Goal: Information Seeking & Learning: Learn about a topic

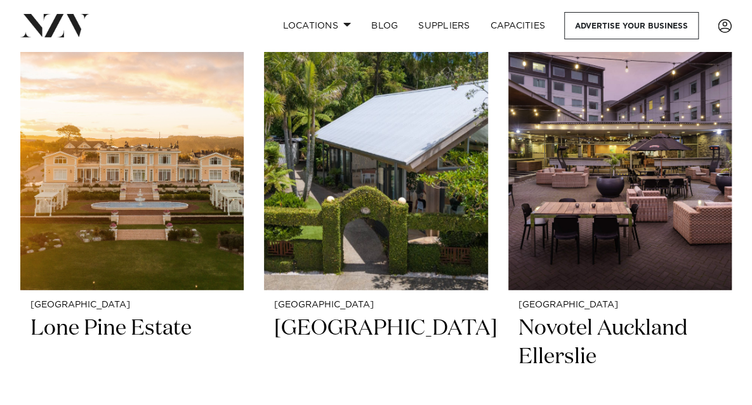
scroll to position [1496, 0]
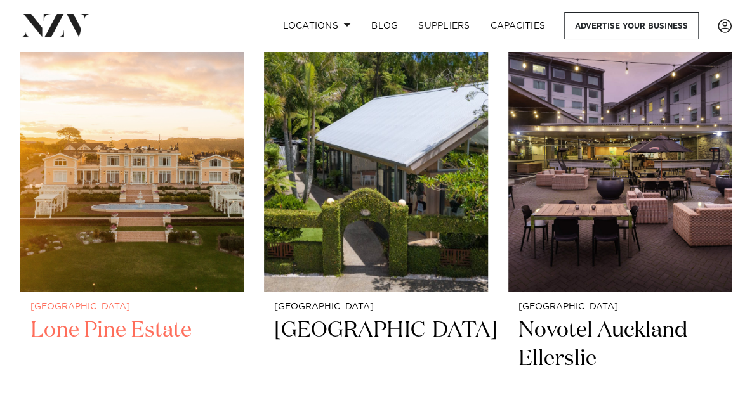
click at [161, 182] on img at bounding box center [131, 142] width 223 height 300
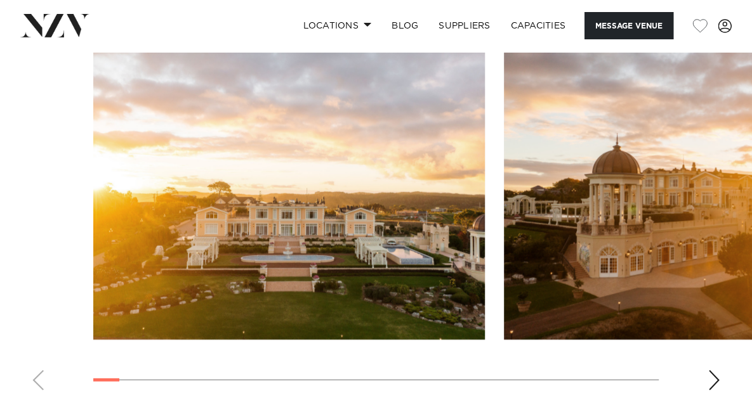
scroll to position [1454, 0]
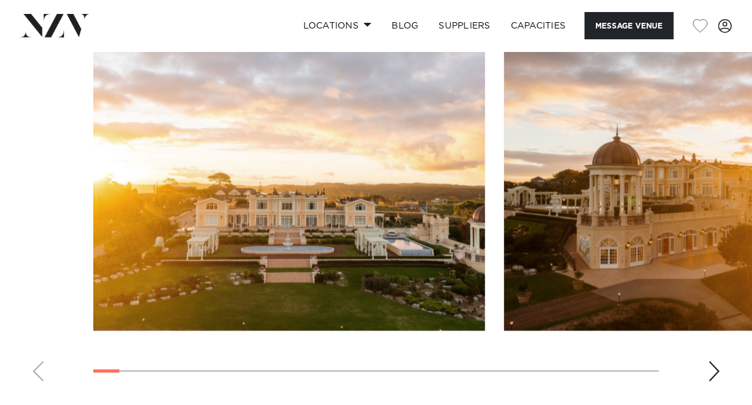
click at [713, 362] on div "Next slide" at bounding box center [714, 372] width 13 height 20
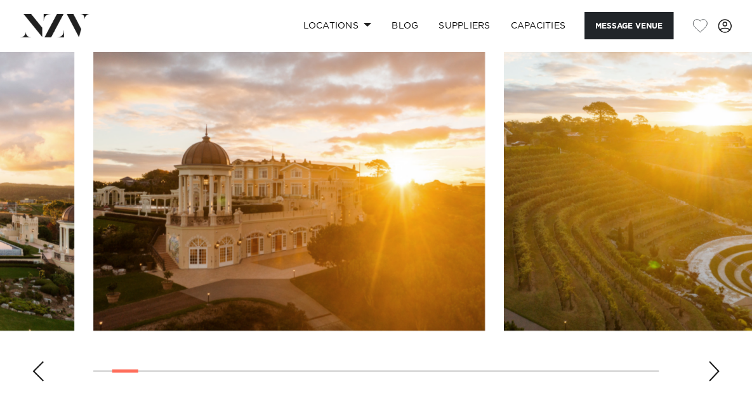
click at [713, 362] on div "Next slide" at bounding box center [714, 372] width 13 height 20
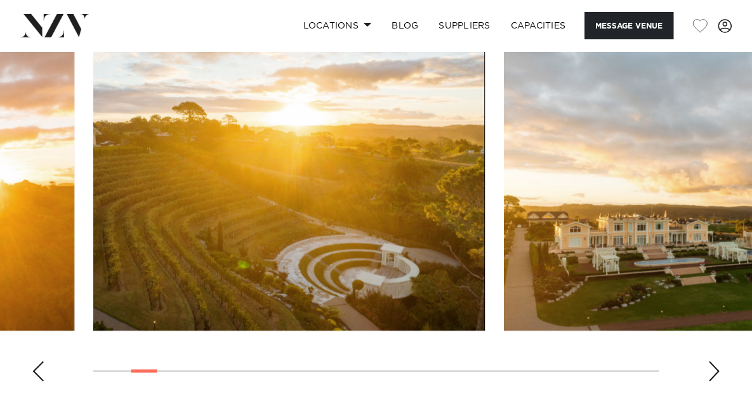
click at [715, 362] on div "Next slide" at bounding box center [714, 372] width 13 height 20
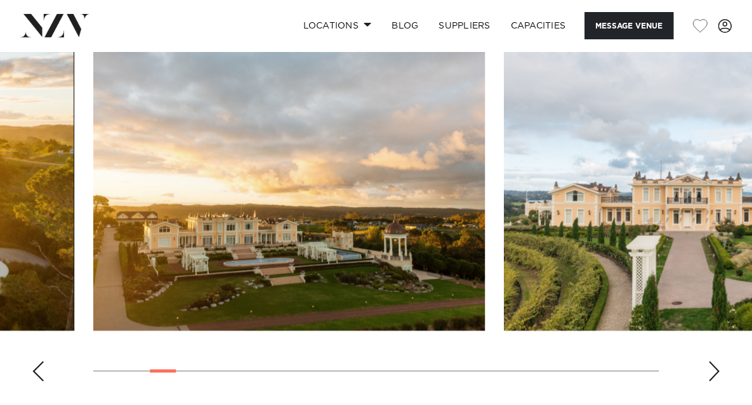
click at [718, 362] on div "Next slide" at bounding box center [714, 372] width 13 height 20
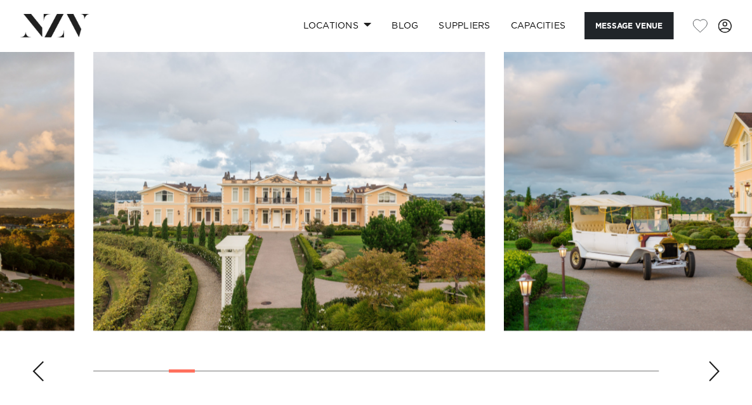
click at [718, 362] on div "Next slide" at bounding box center [714, 372] width 13 height 20
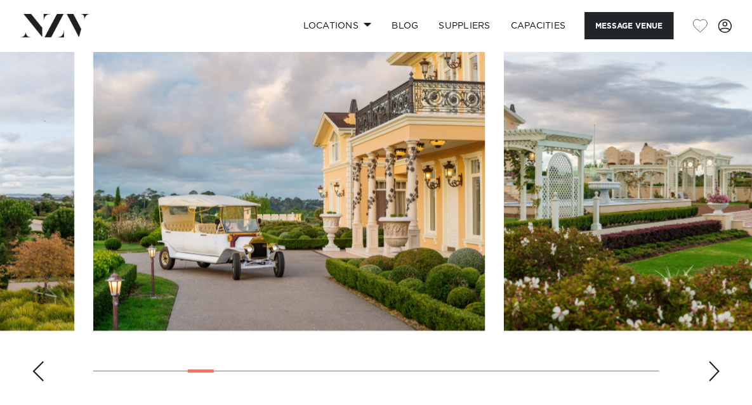
click at [716, 362] on div "Next slide" at bounding box center [714, 372] width 13 height 20
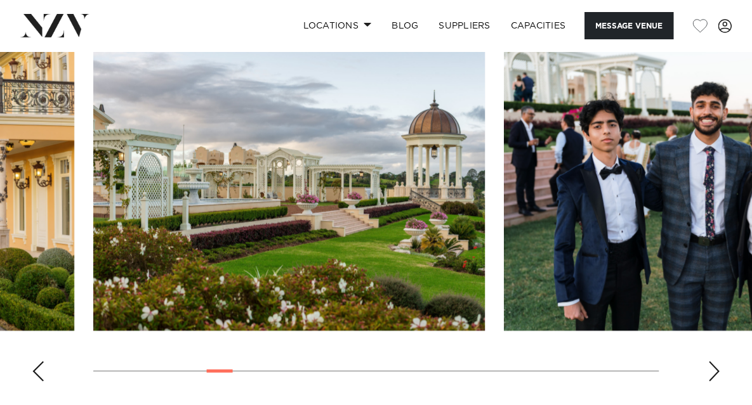
click at [716, 362] on div "Next slide" at bounding box center [714, 372] width 13 height 20
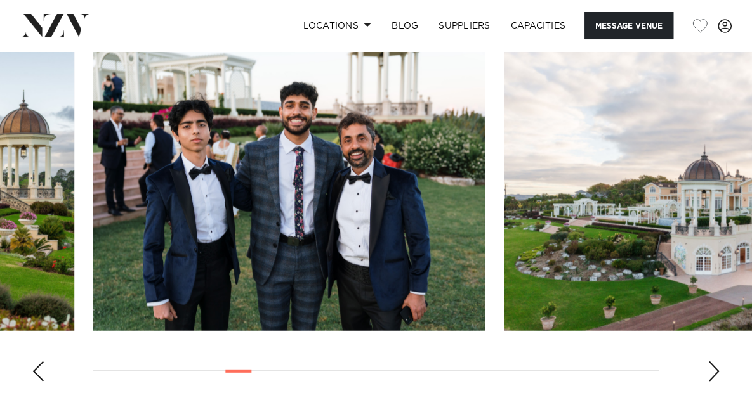
click at [716, 362] on div "Next slide" at bounding box center [714, 372] width 13 height 20
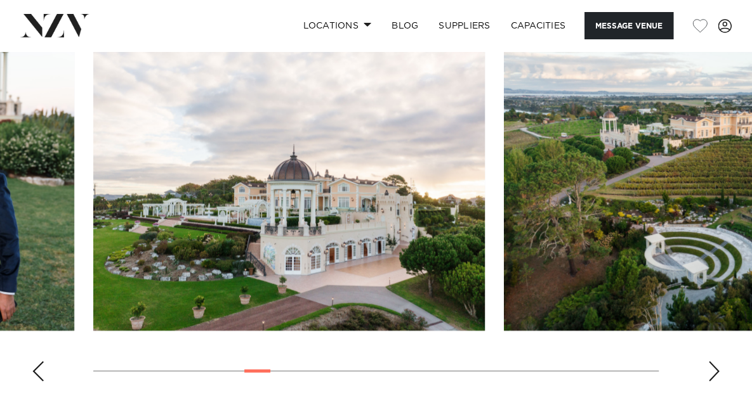
click at [717, 362] on div "Next slide" at bounding box center [714, 372] width 13 height 20
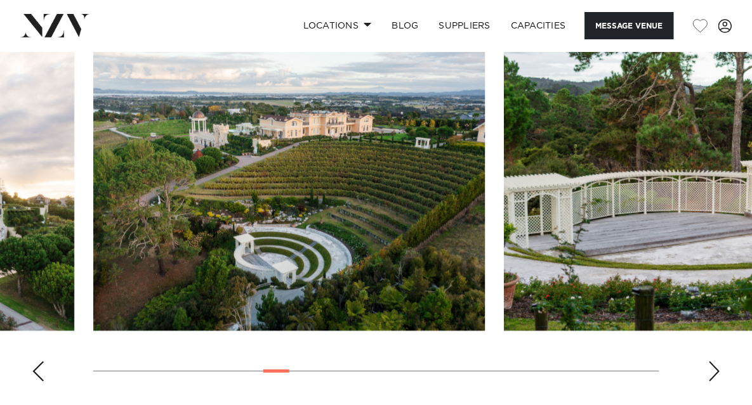
click at [717, 362] on div "Next slide" at bounding box center [714, 372] width 13 height 20
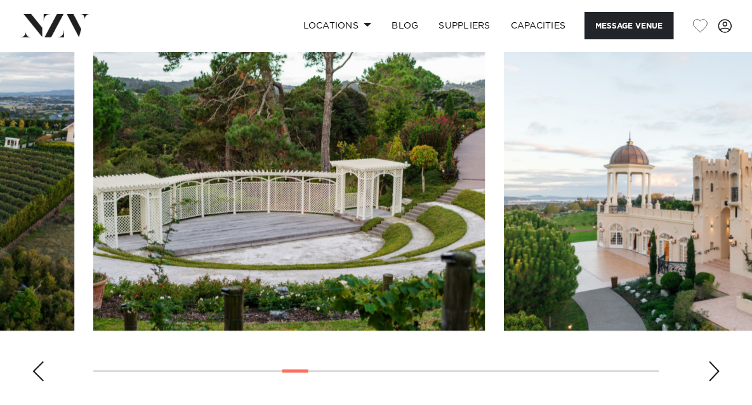
click at [717, 362] on div "Next slide" at bounding box center [714, 372] width 13 height 20
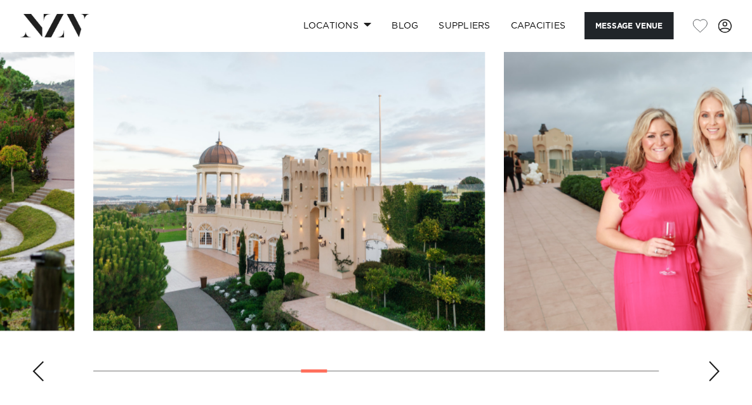
click at [717, 362] on div "Next slide" at bounding box center [714, 372] width 13 height 20
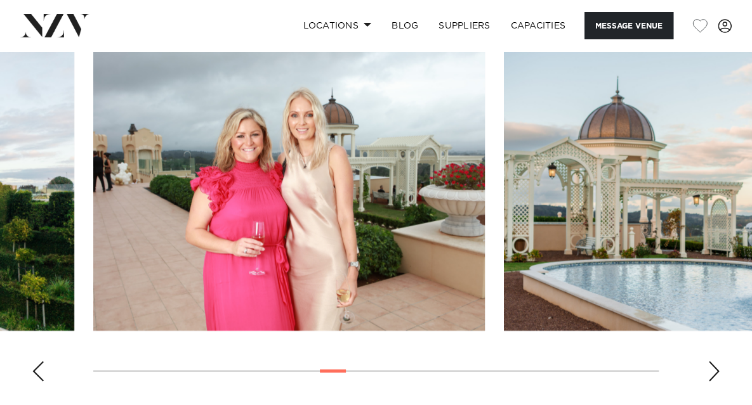
click at [717, 362] on div "Next slide" at bounding box center [714, 372] width 13 height 20
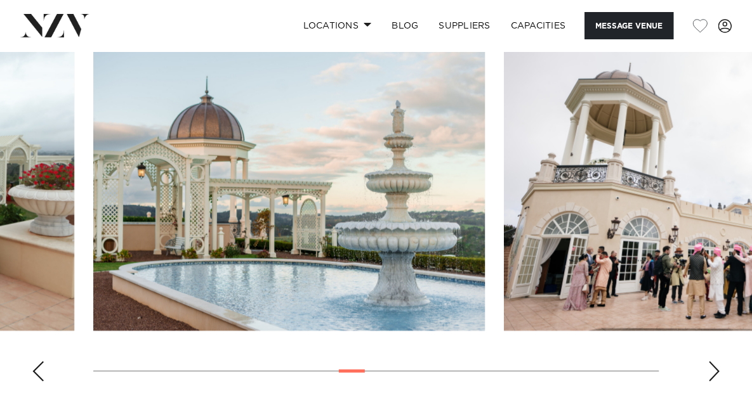
click at [717, 362] on div "Next slide" at bounding box center [714, 372] width 13 height 20
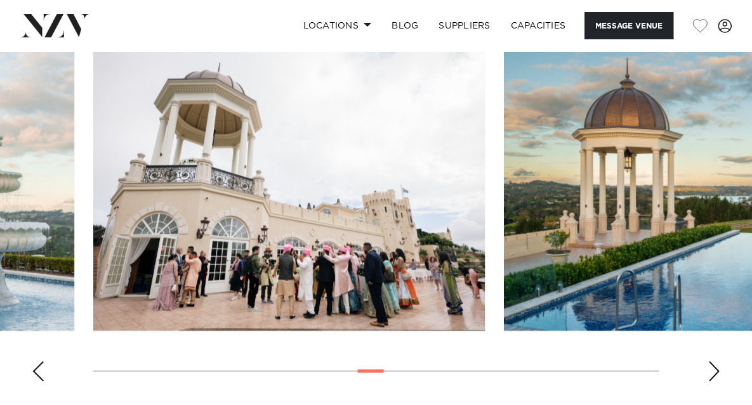
click at [717, 362] on div "Next slide" at bounding box center [714, 372] width 13 height 20
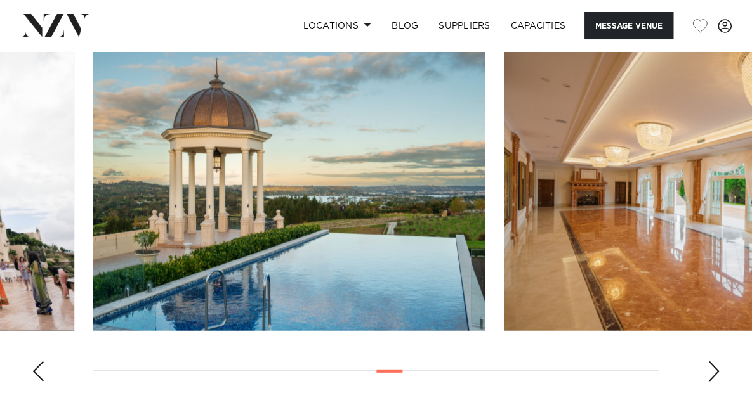
click at [717, 362] on div "Next slide" at bounding box center [714, 372] width 13 height 20
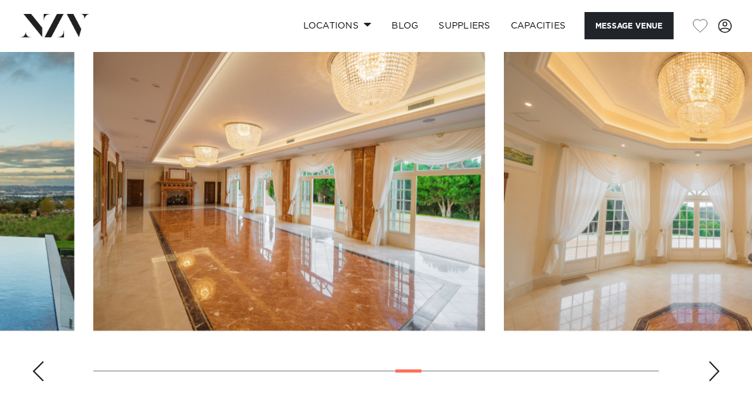
click at [717, 362] on div "Next slide" at bounding box center [714, 372] width 13 height 20
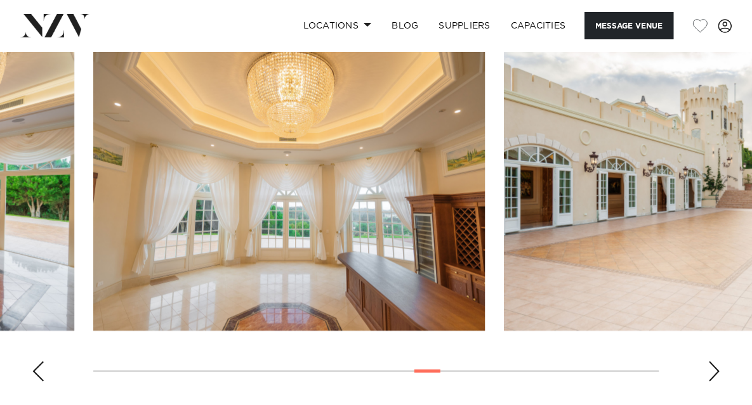
click at [717, 362] on div "Next slide" at bounding box center [714, 372] width 13 height 20
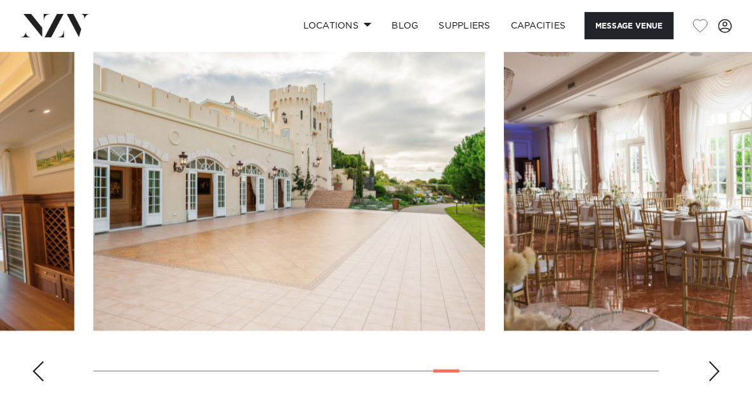
click at [717, 362] on div "Next slide" at bounding box center [714, 372] width 13 height 20
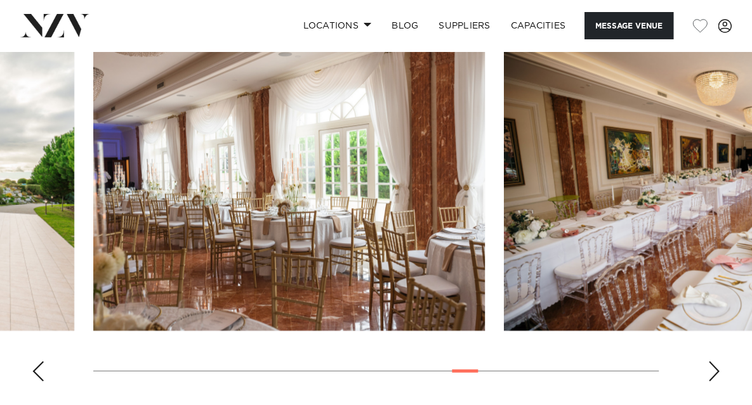
click at [717, 362] on div "Next slide" at bounding box center [714, 372] width 13 height 20
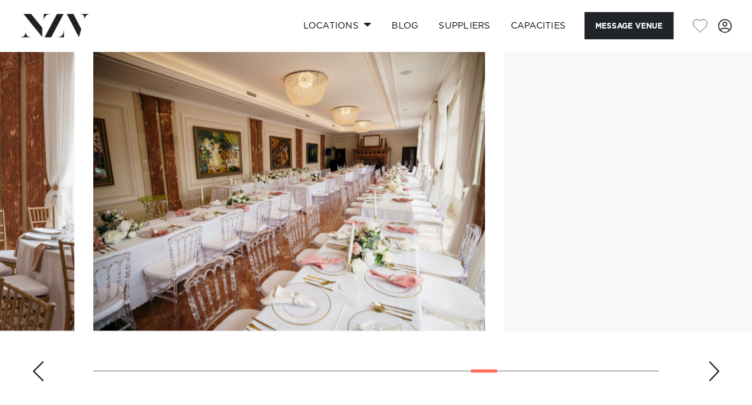
click at [717, 362] on div "Next slide" at bounding box center [714, 372] width 13 height 20
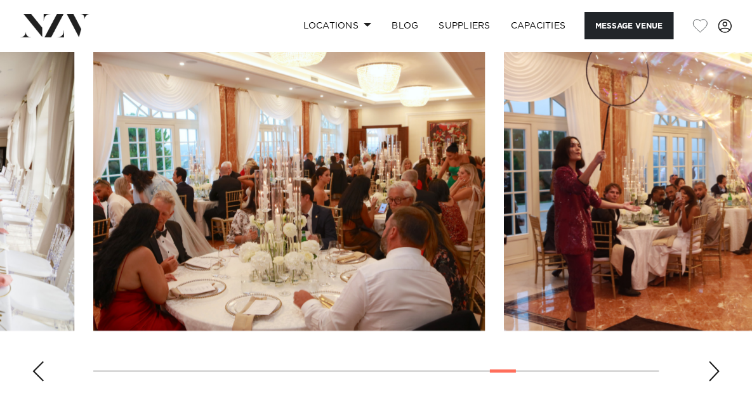
click at [717, 362] on div "Next slide" at bounding box center [714, 372] width 13 height 20
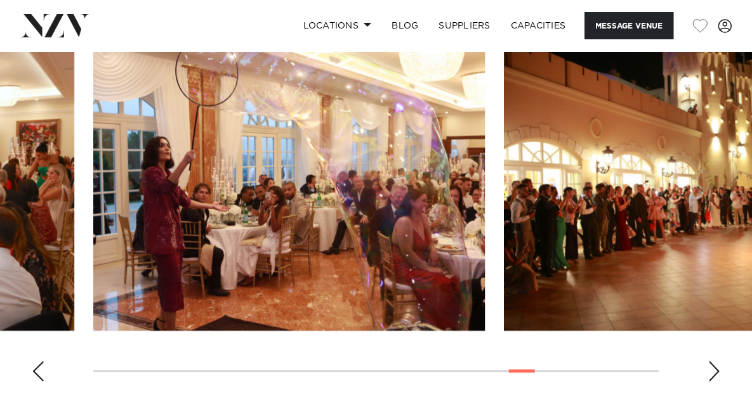
click at [717, 362] on div "Next slide" at bounding box center [714, 372] width 13 height 20
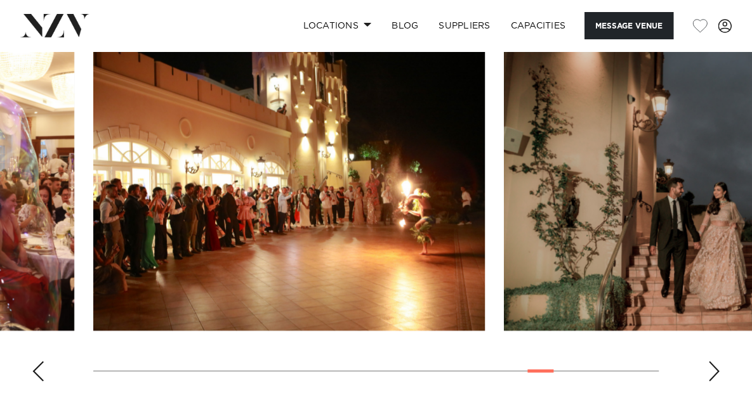
click at [717, 362] on div "Next slide" at bounding box center [714, 372] width 13 height 20
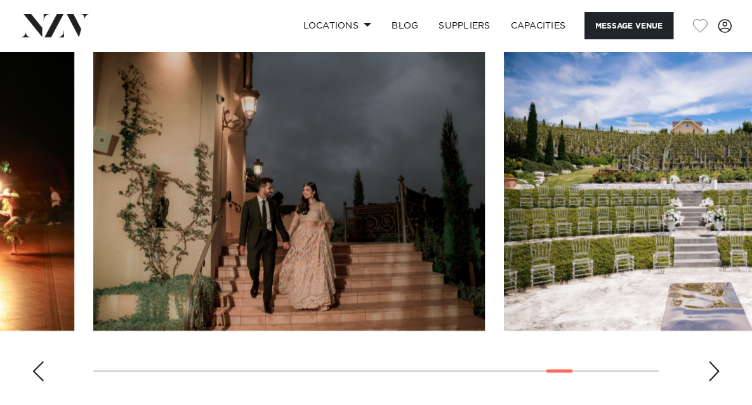
click at [717, 362] on div "Next slide" at bounding box center [714, 372] width 13 height 20
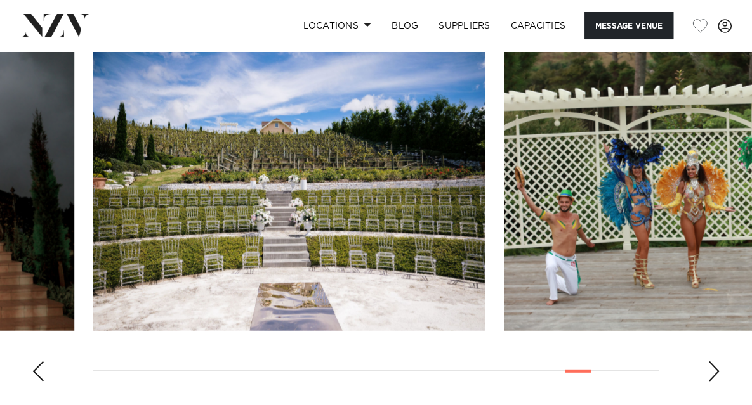
click at [717, 362] on div "Next slide" at bounding box center [714, 372] width 13 height 20
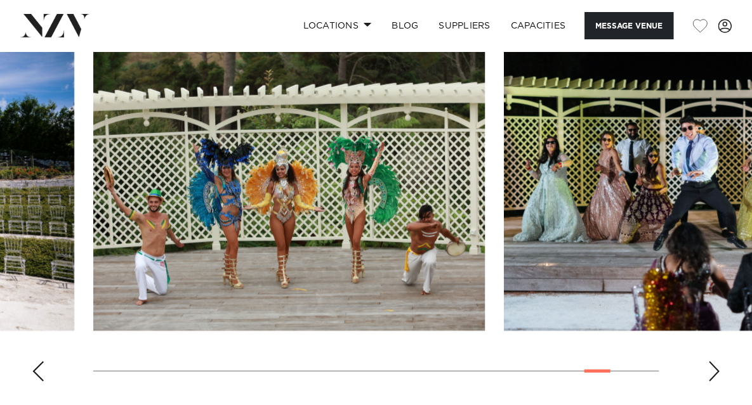
click at [717, 362] on div "Next slide" at bounding box center [714, 372] width 13 height 20
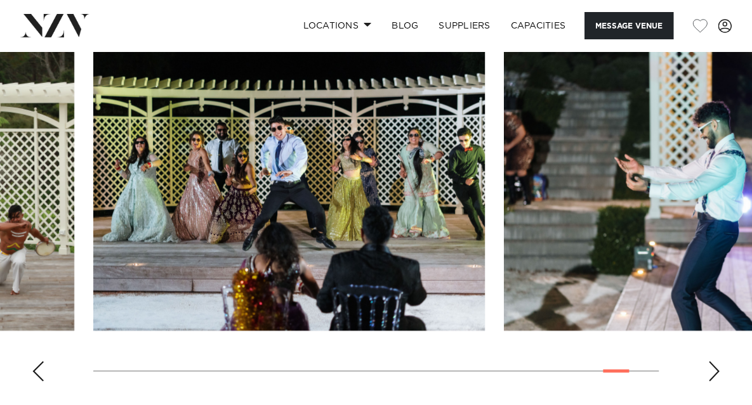
click at [717, 362] on div "Next slide" at bounding box center [714, 372] width 13 height 20
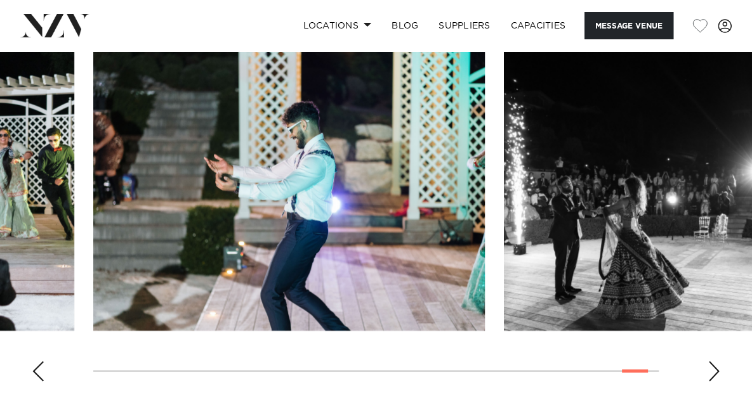
click at [717, 362] on div "Next slide" at bounding box center [714, 372] width 13 height 20
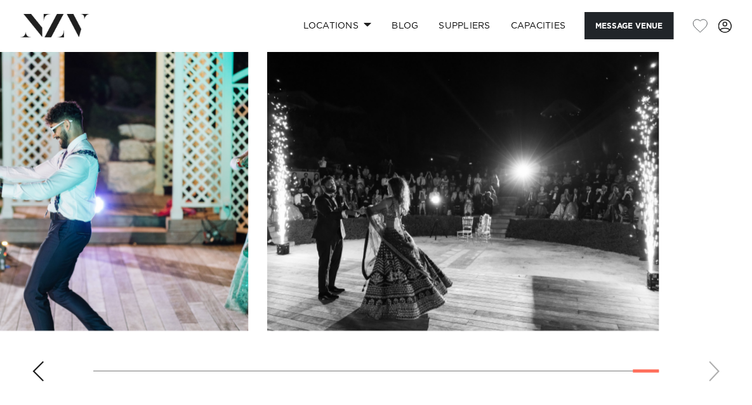
click at [717, 354] on swiper-container at bounding box center [376, 218] width 752 height 348
click at [105, 343] on swiper-container at bounding box center [376, 218] width 752 height 348
click at [708, 346] on swiper-container at bounding box center [376, 218] width 752 height 348
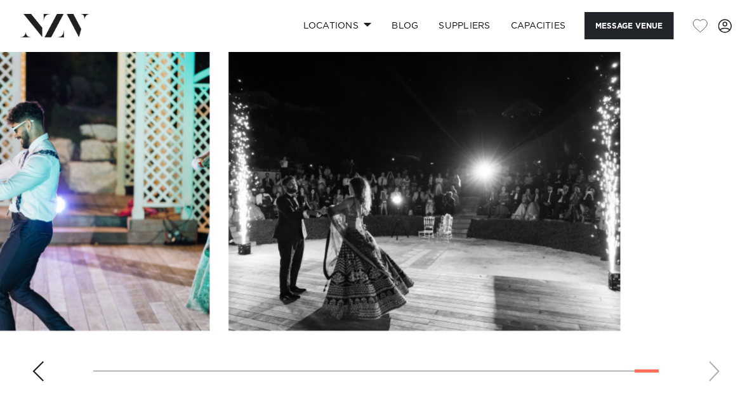
click at [562, 343] on swiper-container at bounding box center [376, 218] width 752 height 348
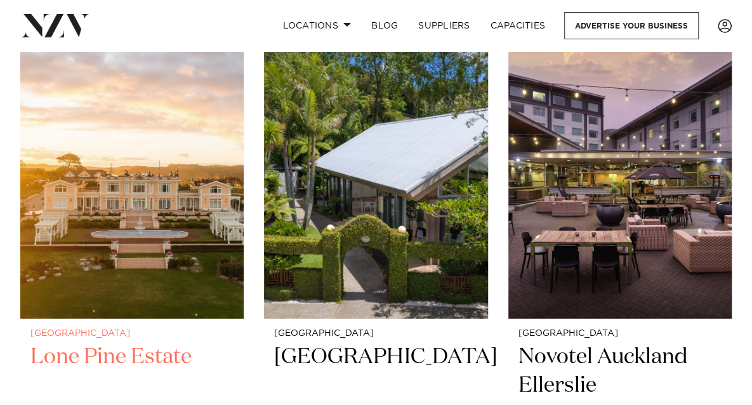
scroll to position [1496, 0]
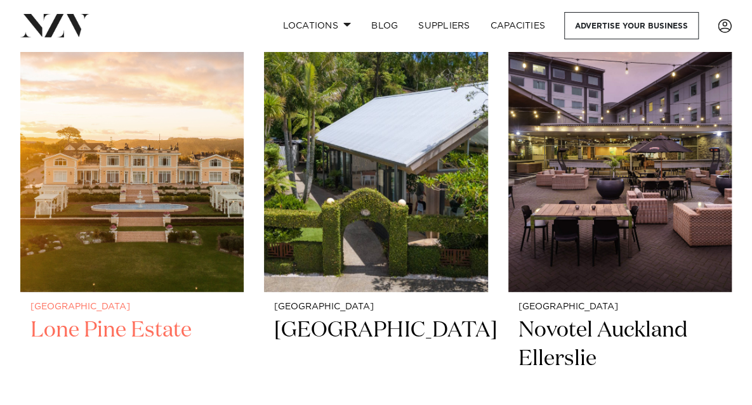
click at [128, 169] on img at bounding box center [131, 142] width 223 height 300
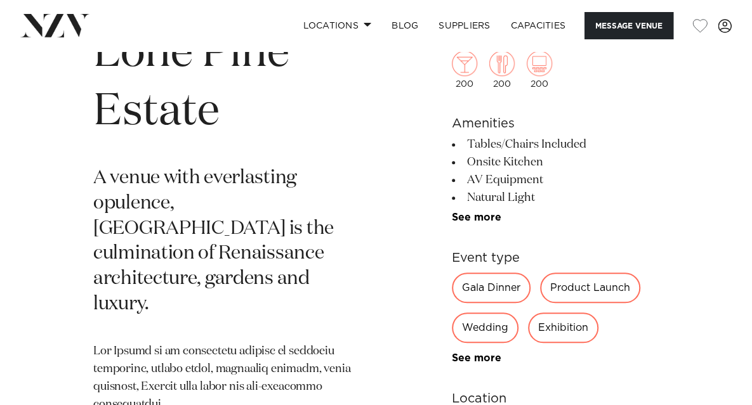
scroll to position [448, 0]
click at [478, 326] on div "Wedding" at bounding box center [485, 328] width 67 height 30
click at [482, 326] on div "Wedding" at bounding box center [485, 328] width 67 height 30
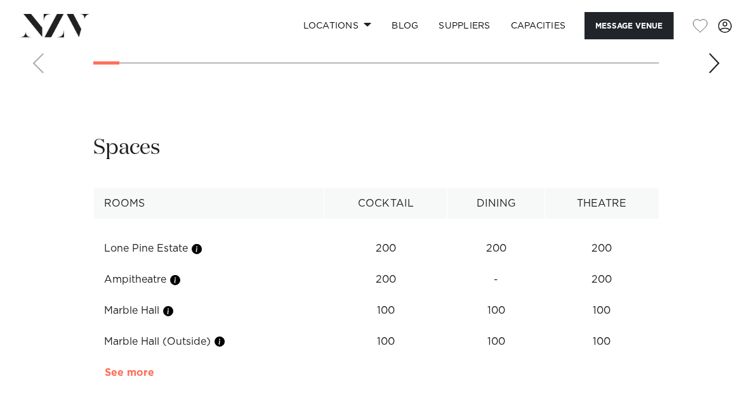
scroll to position [1760, 0]
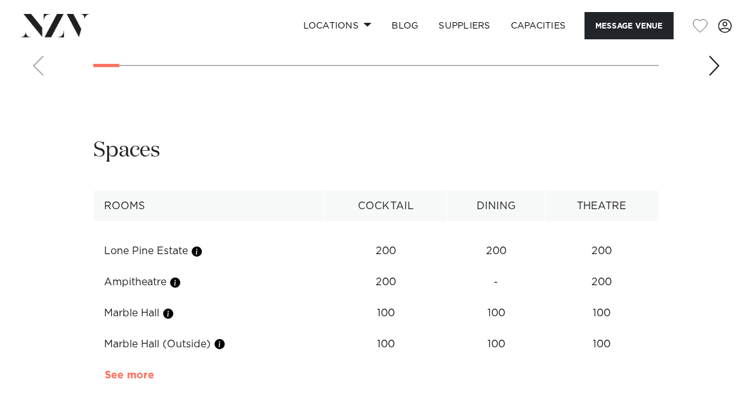
click at [131, 371] on link "See more" at bounding box center [154, 376] width 99 height 10
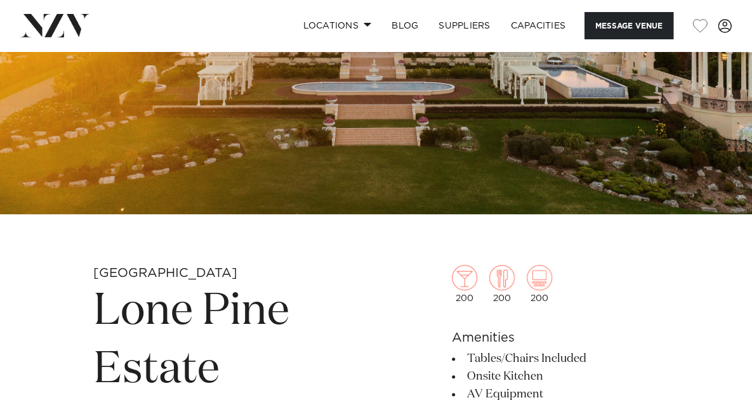
scroll to position [0, 0]
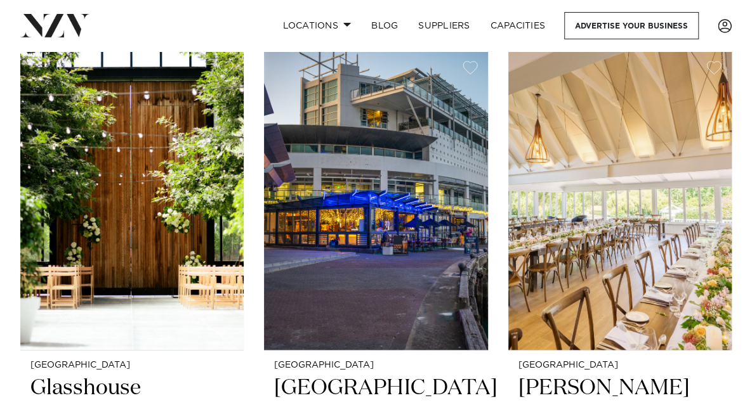
scroll to position [291, 0]
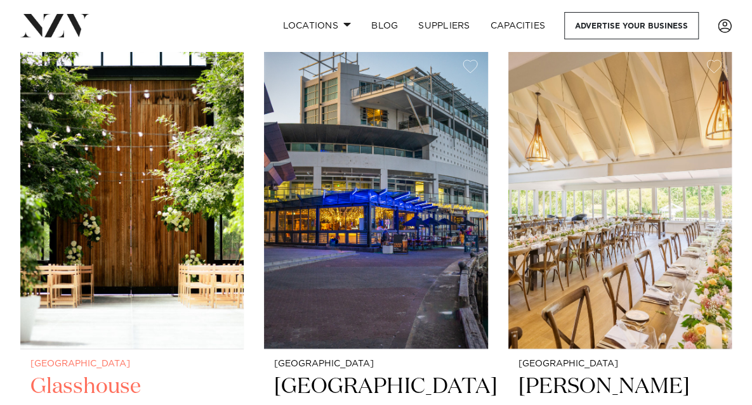
click at [181, 221] on img at bounding box center [131, 199] width 223 height 300
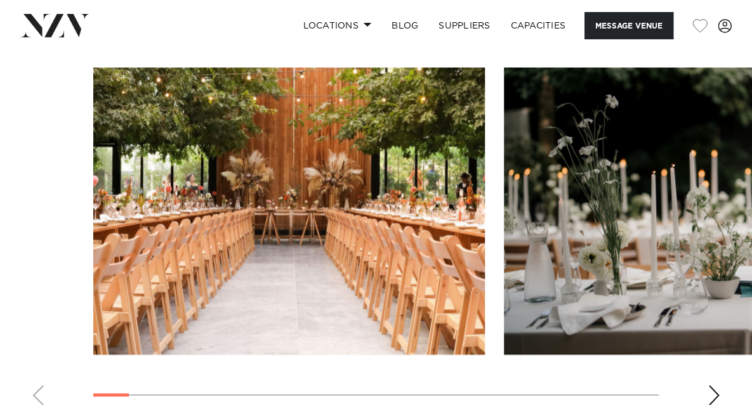
scroll to position [1167, 0]
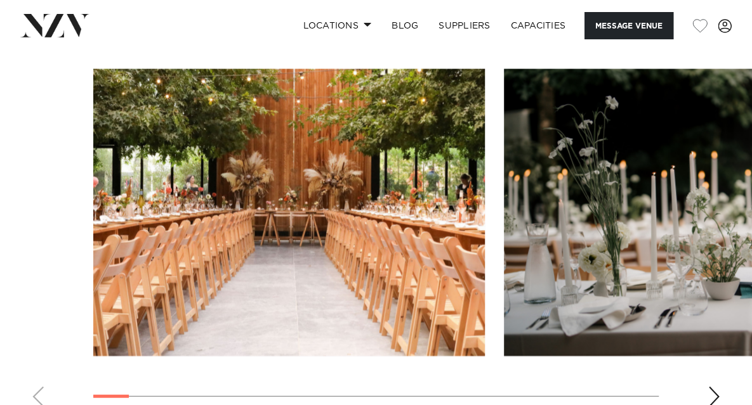
click at [715, 389] on div "Next slide" at bounding box center [714, 397] width 13 height 20
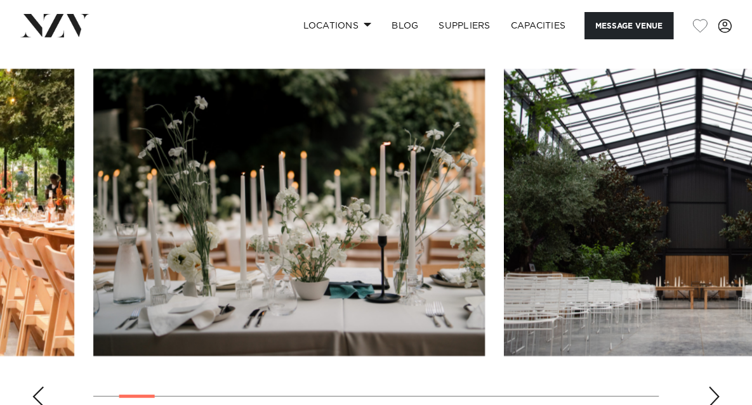
click at [715, 389] on div "Next slide" at bounding box center [714, 397] width 13 height 20
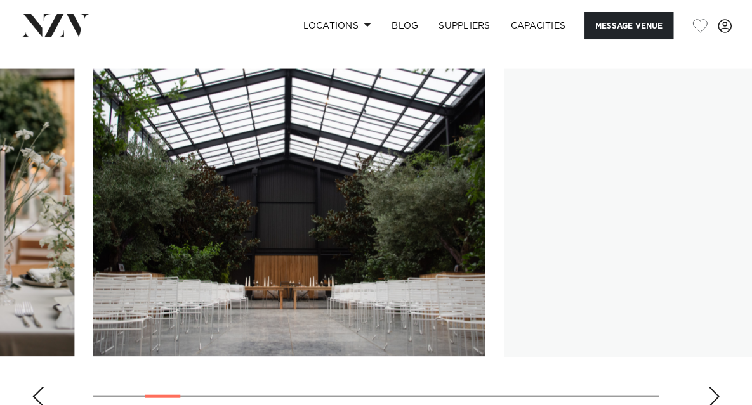
click at [715, 389] on div "Next slide" at bounding box center [714, 397] width 13 height 20
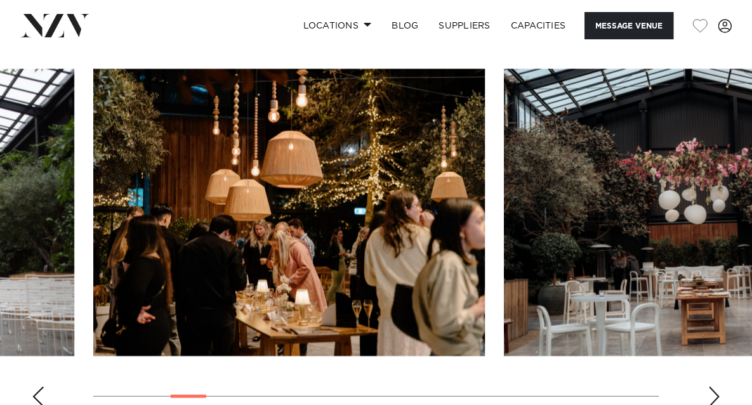
click at [715, 389] on div "Next slide" at bounding box center [714, 397] width 13 height 20
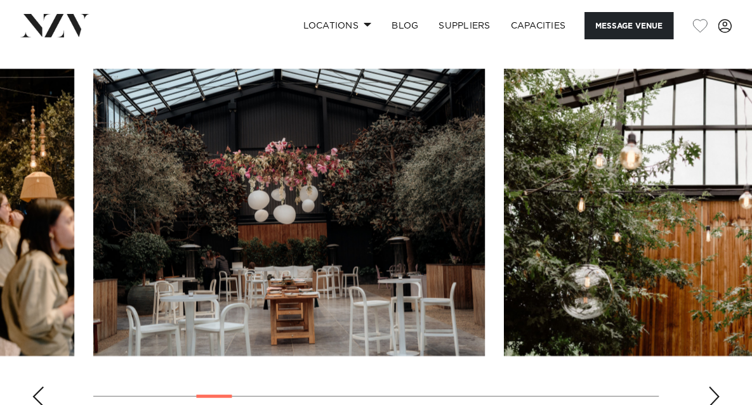
click at [715, 389] on div "Next slide" at bounding box center [714, 397] width 13 height 20
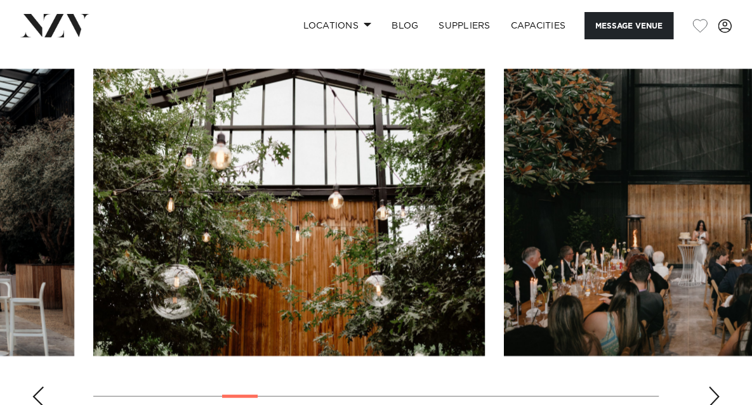
click at [715, 389] on div "Next slide" at bounding box center [714, 397] width 13 height 20
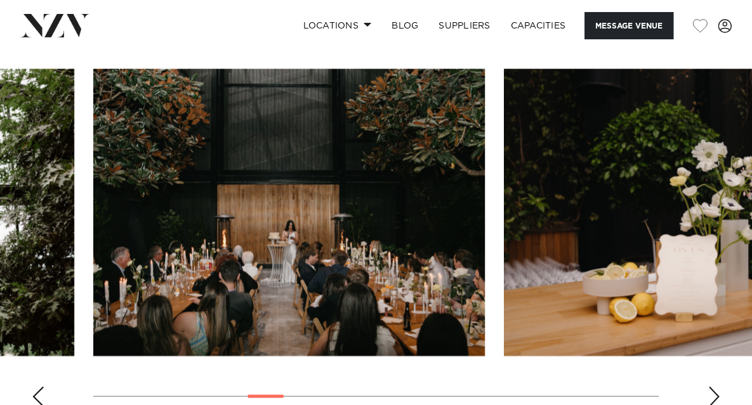
click at [715, 389] on div "Next slide" at bounding box center [714, 397] width 13 height 20
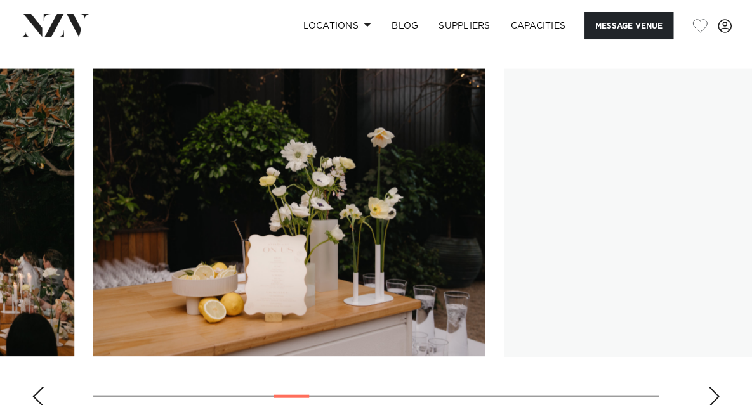
click at [715, 389] on div "Next slide" at bounding box center [714, 397] width 13 height 20
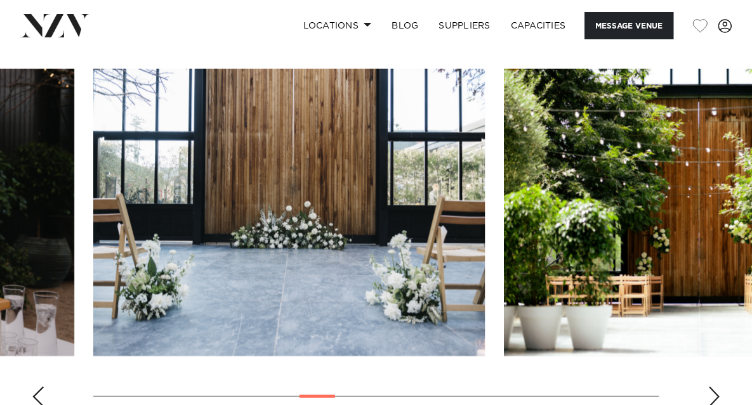
click at [715, 389] on div "Next slide" at bounding box center [714, 397] width 13 height 20
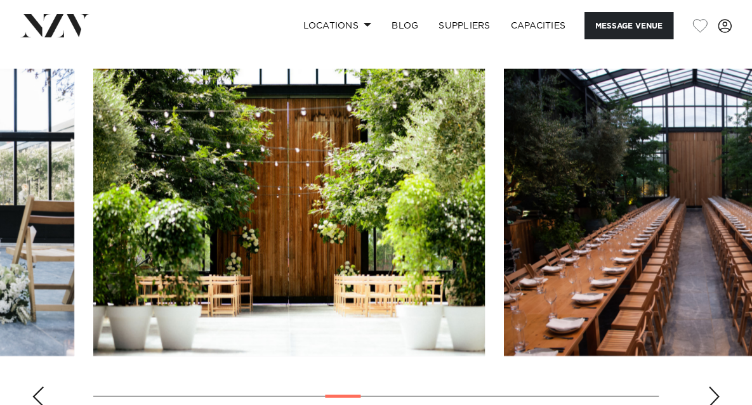
click at [715, 389] on div "Next slide" at bounding box center [714, 397] width 13 height 20
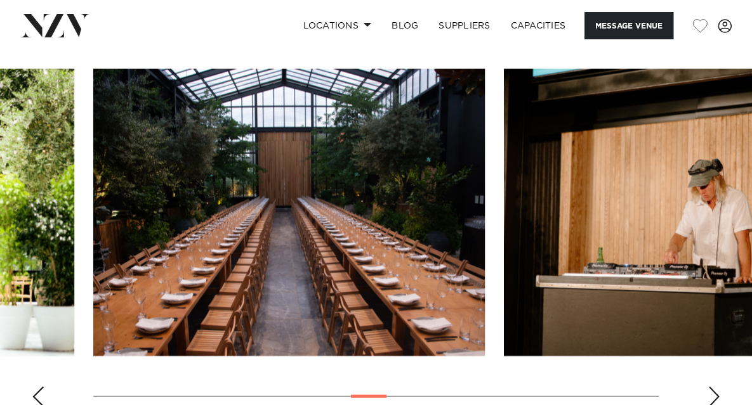
click at [715, 389] on div "Next slide" at bounding box center [714, 397] width 13 height 20
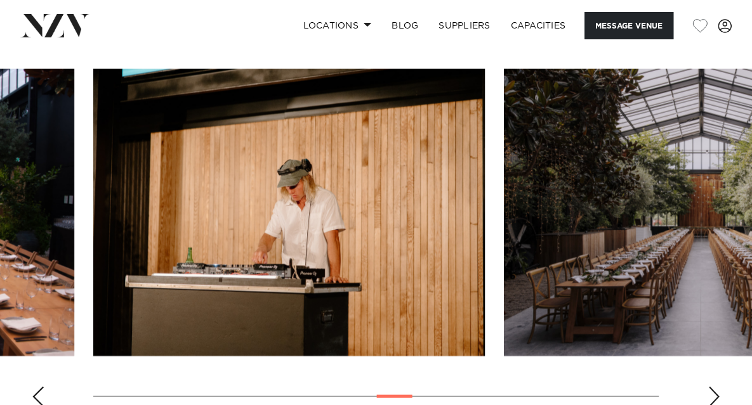
click at [715, 389] on div "Next slide" at bounding box center [714, 397] width 13 height 20
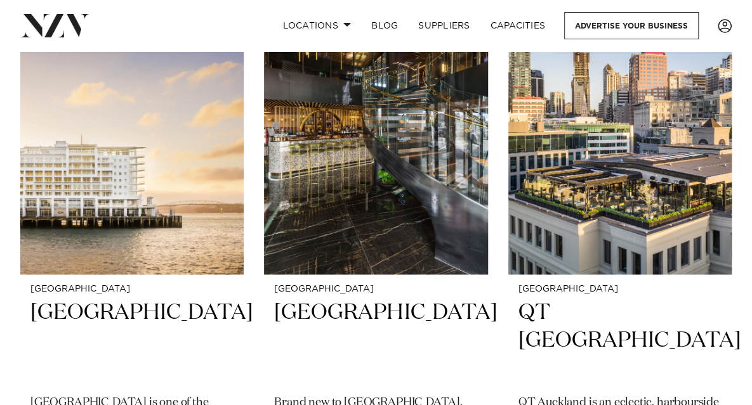
scroll to position [2664, 0]
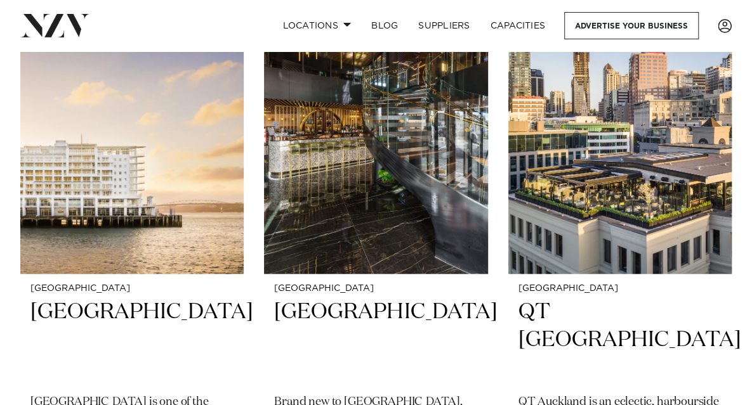
click at [470, 355] on h2 "[GEOGRAPHIC_DATA]" at bounding box center [375, 341] width 203 height 85
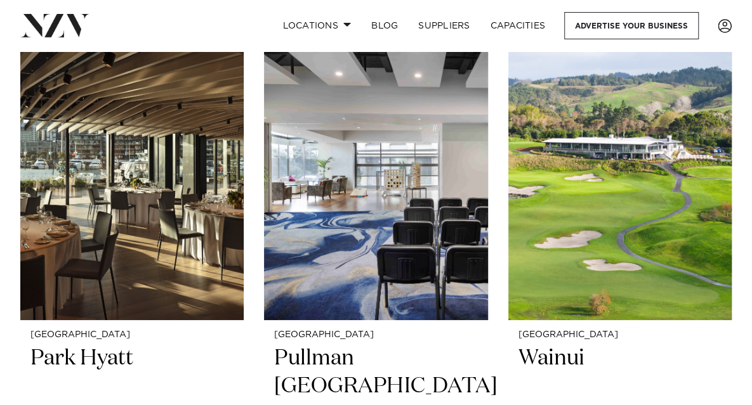
scroll to position [4342, 0]
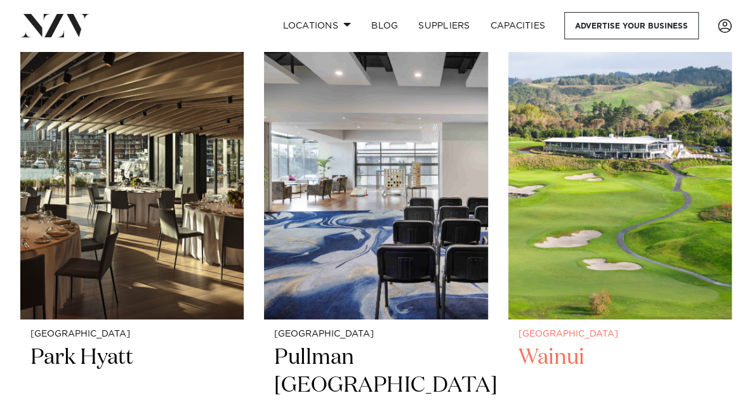
click at [642, 187] on img at bounding box center [619, 170] width 223 height 300
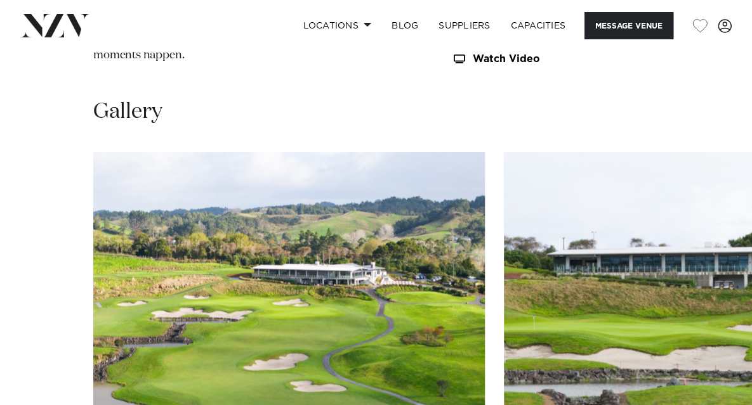
scroll to position [1201, 0]
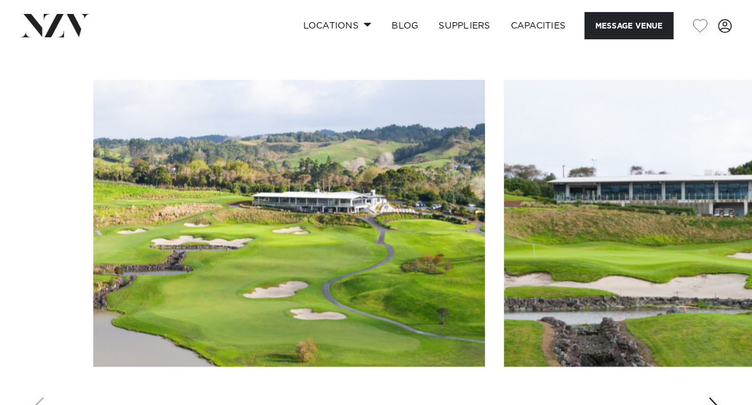
click at [709, 336] on swiper-container at bounding box center [376, 254] width 752 height 348
click at [716, 398] on div "Next slide" at bounding box center [714, 408] width 13 height 20
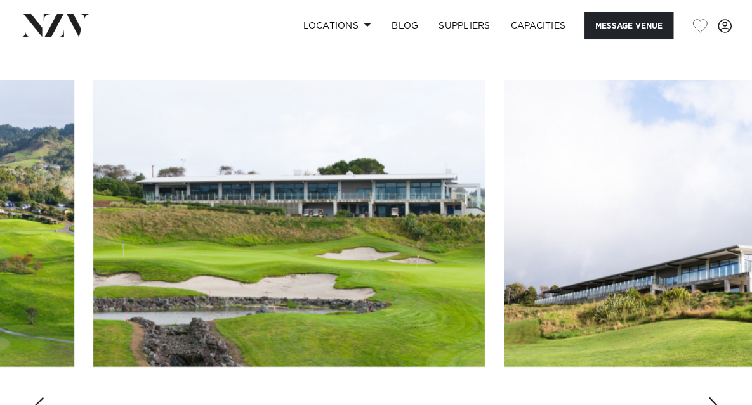
click at [716, 398] on div "Next slide" at bounding box center [714, 408] width 13 height 20
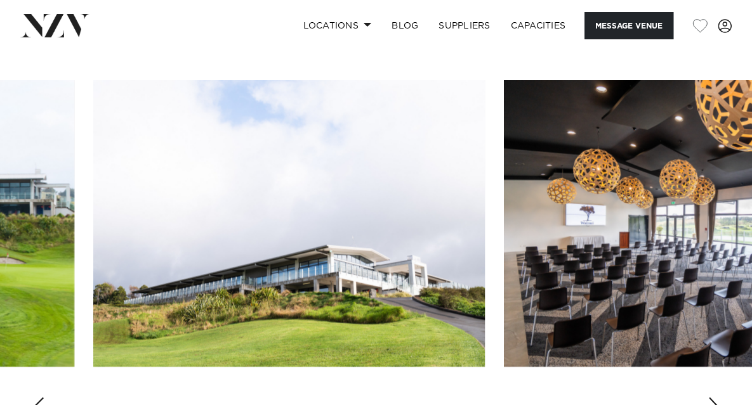
click at [716, 398] on div "Next slide" at bounding box center [714, 408] width 13 height 20
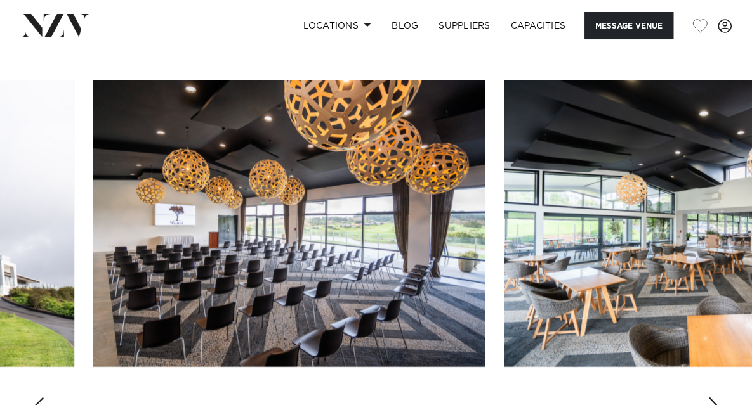
click at [716, 398] on div "Next slide" at bounding box center [714, 408] width 13 height 20
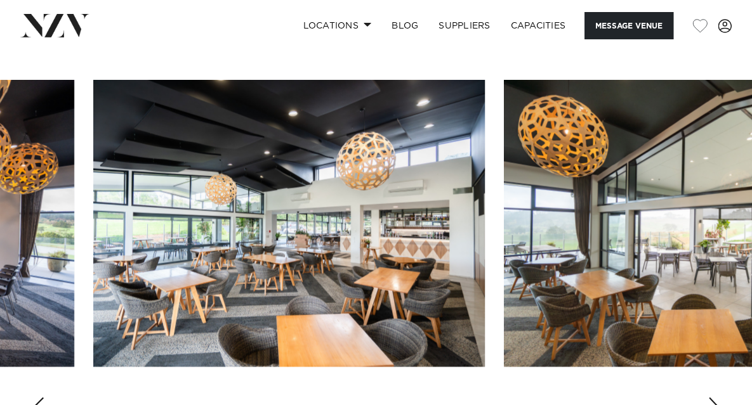
click at [716, 398] on div "Next slide" at bounding box center [714, 408] width 13 height 20
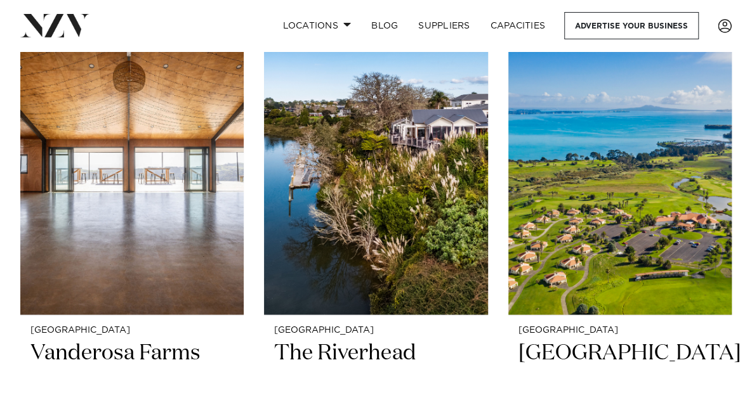
scroll to position [5496, 0]
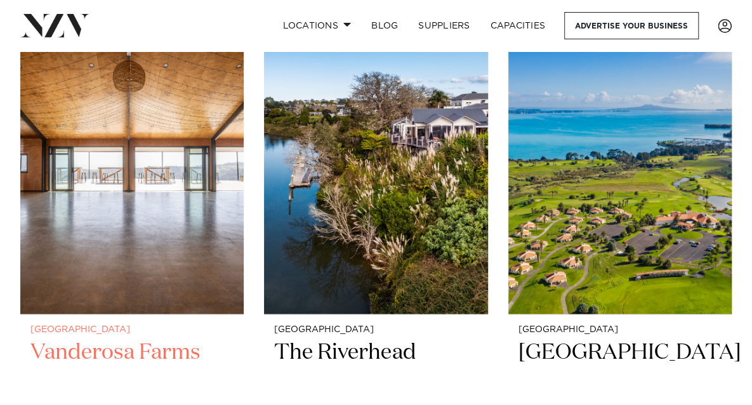
click at [136, 188] on img at bounding box center [131, 165] width 223 height 300
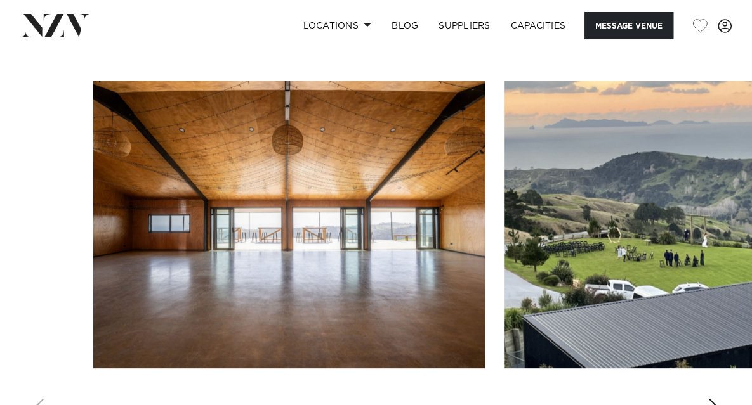
scroll to position [1440, 0]
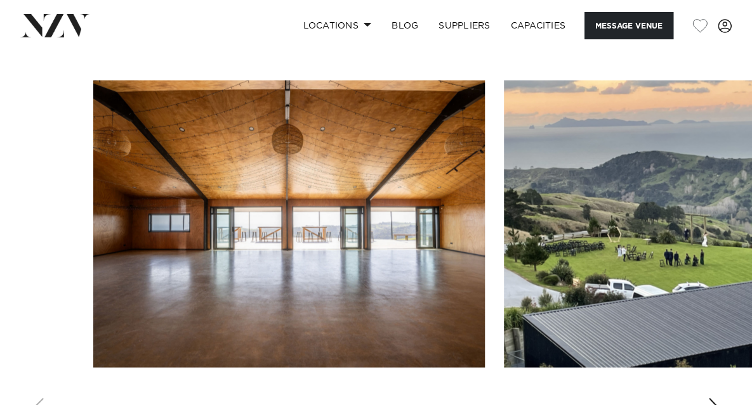
click at [713, 399] on div "Next slide" at bounding box center [714, 409] width 13 height 20
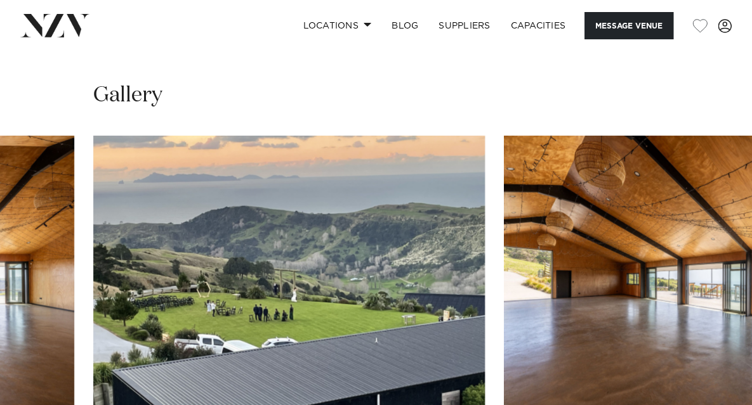
scroll to position [1383, 0]
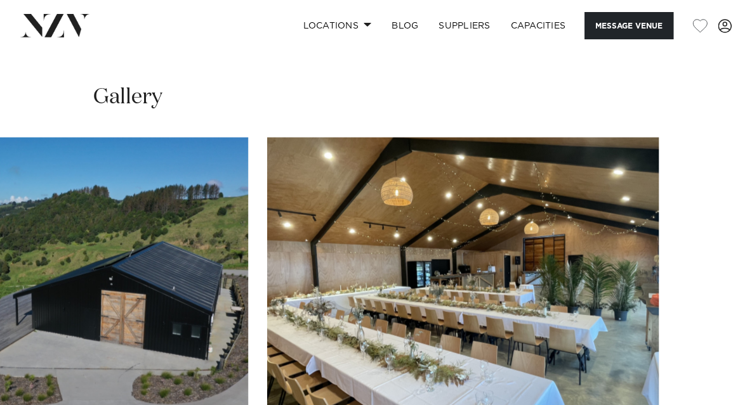
click at [712, 390] on swiper-container at bounding box center [376, 312] width 752 height 348
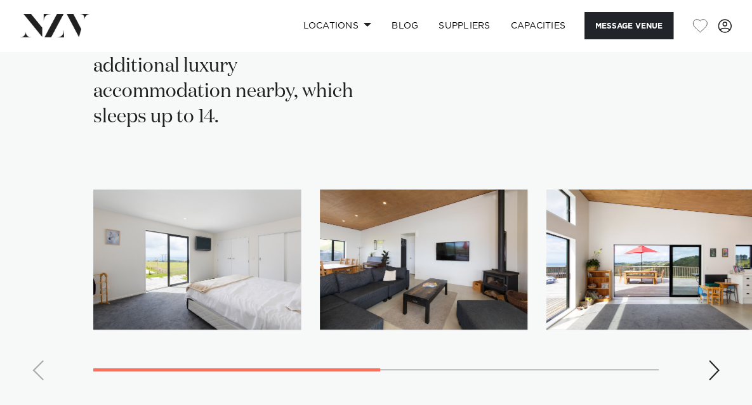
scroll to position [2286, 0]
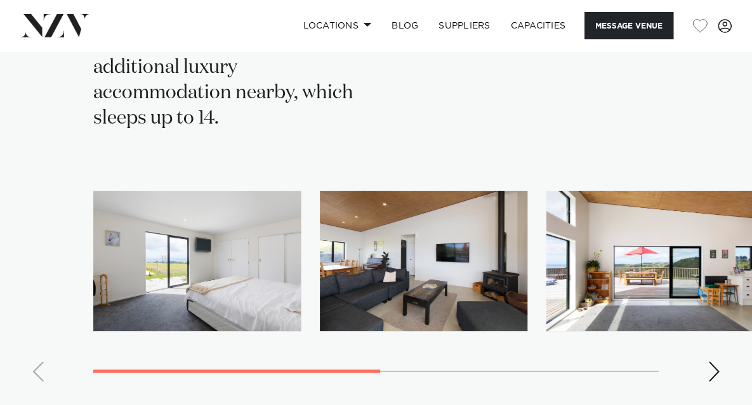
click at [712, 362] on div "Next slide" at bounding box center [714, 372] width 13 height 20
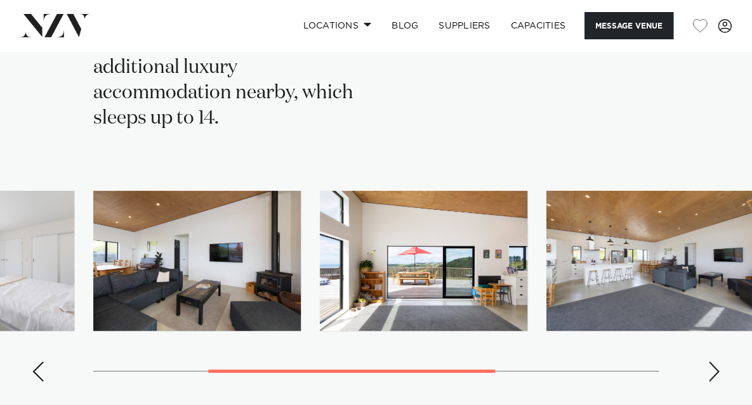
click at [712, 362] on div "Next slide" at bounding box center [714, 372] width 13 height 20
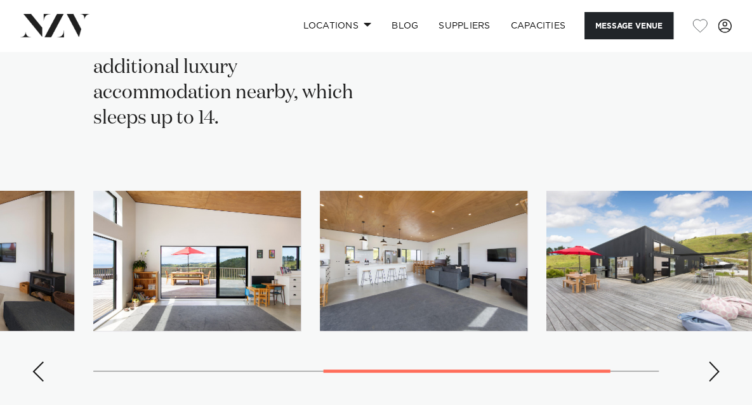
click at [707, 310] on swiper-container at bounding box center [376, 291] width 752 height 201
click at [711, 362] on div "Next slide" at bounding box center [714, 372] width 13 height 20
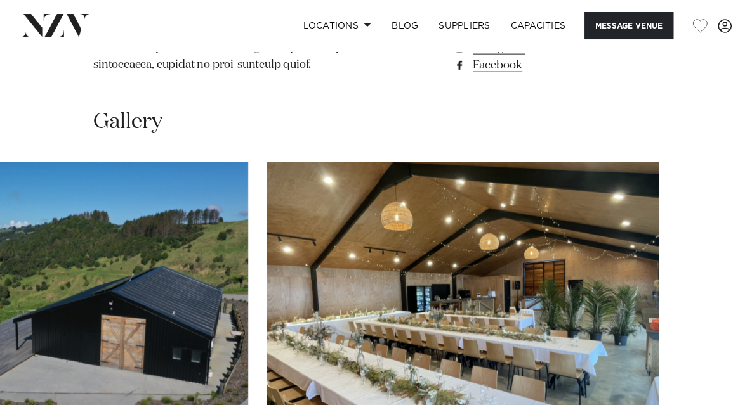
scroll to position [1336, 0]
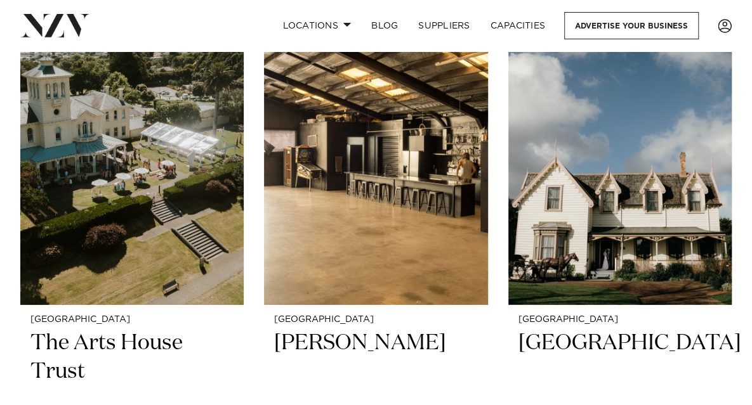
scroll to position [6655, 0]
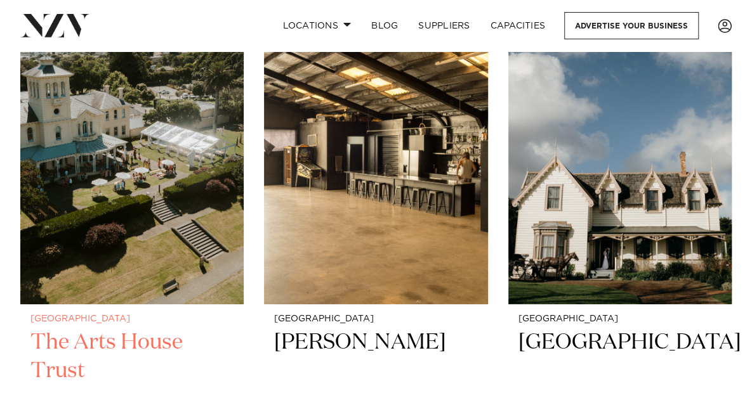
click at [170, 187] on img at bounding box center [131, 154] width 223 height 300
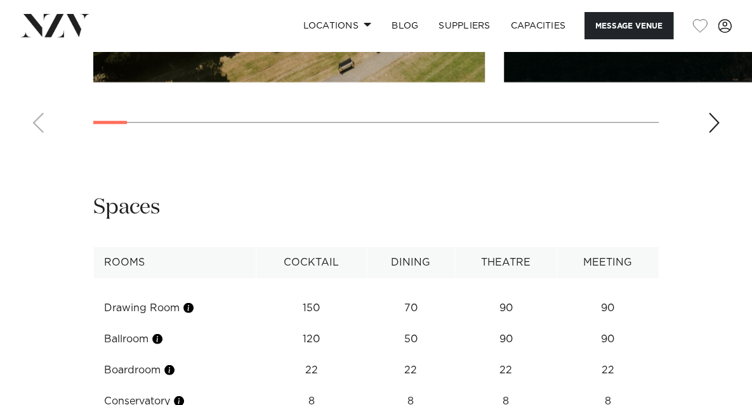
scroll to position [1457, 0]
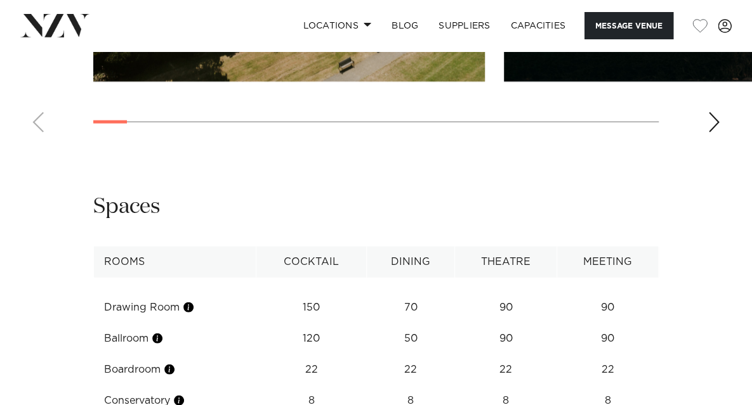
click at [711, 133] on div "Next slide" at bounding box center [714, 122] width 13 height 20
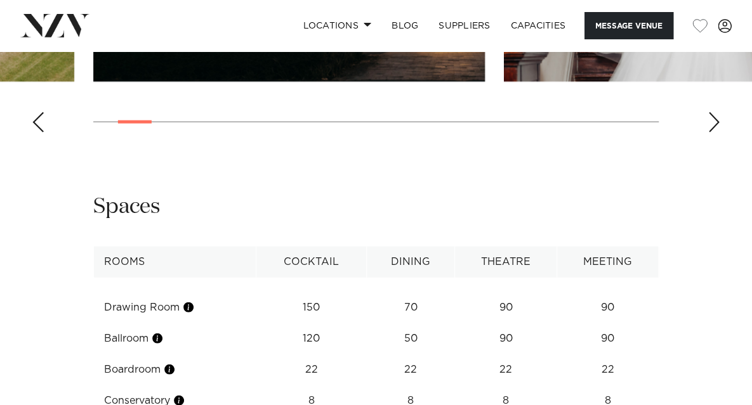
click at [711, 133] on div "Next slide" at bounding box center [714, 122] width 13 height 20
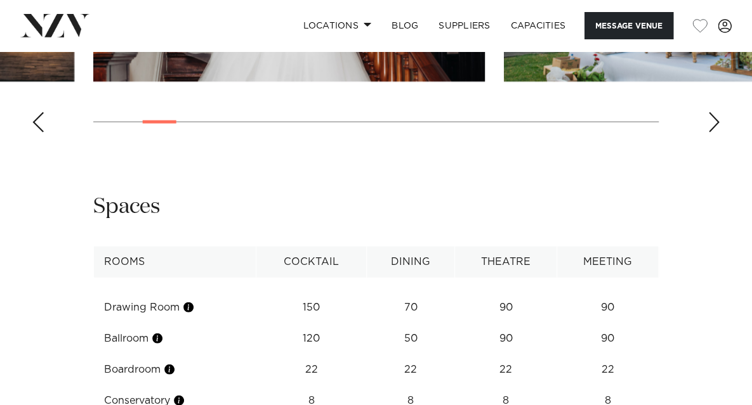
click at [711, 133] on div "Next slide" at bounding box center [714, 122] width 13 height 20
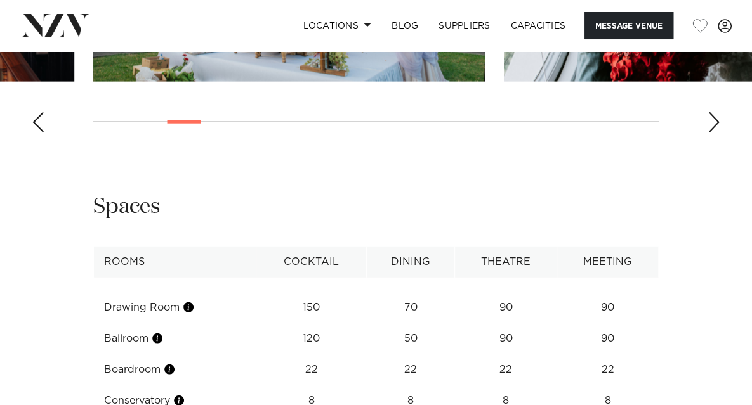
click at [711, 133] on div "Next slide" at bounding box center [714, 122] width 13 height 20
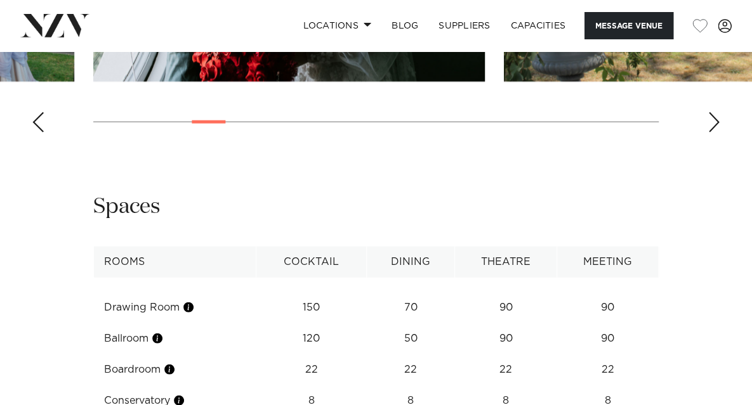
click at [711, 133] on div "Next slide" at bounding box center [714, 122] width 13 height 20
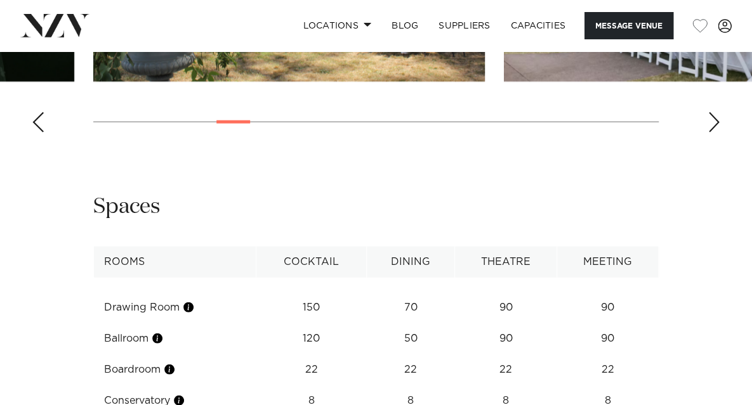
click at [711, 133] on div "Next slide" at bounding box center [714, 122] width 13 height 20
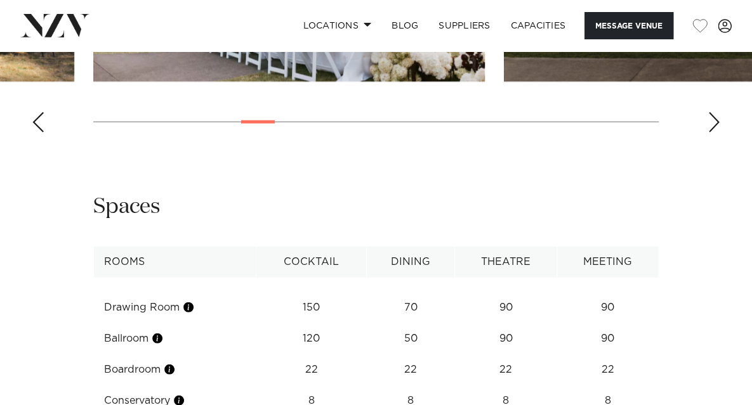
click at [37, 133] on div "Previous slide" at bounding box center [38, 122] width 13 height 20
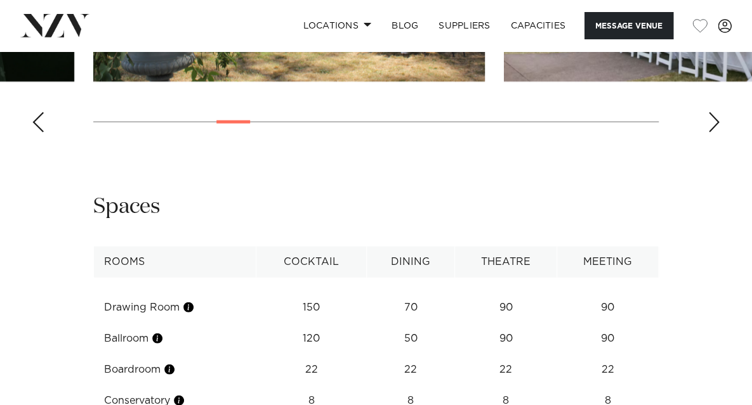
click at [712, 133] on div "Next slide" at bounding box center [714, 122] width 13 height 20
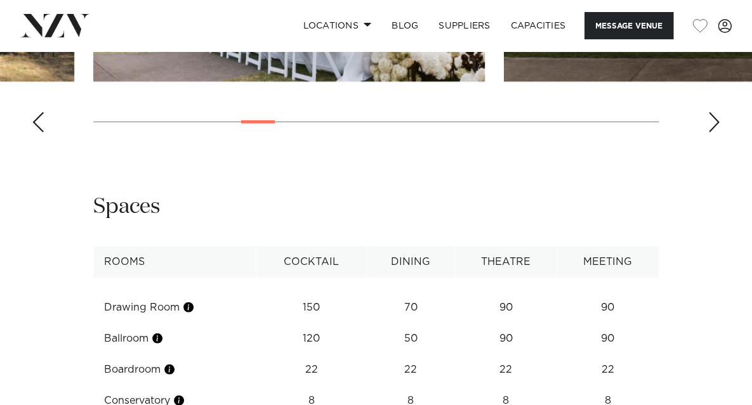
click at [712, 133] on div "Next slide" at bounding box center [714, 122] width 13 height 20
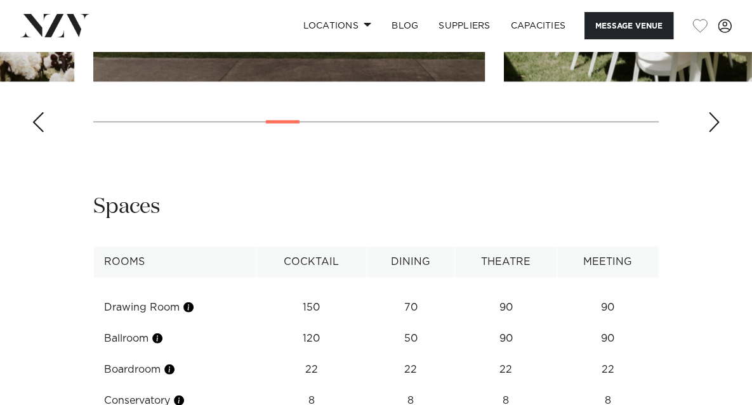
click at [712, 133] on div "Next slide" at bounding box center [714, 122] width 13 height 20
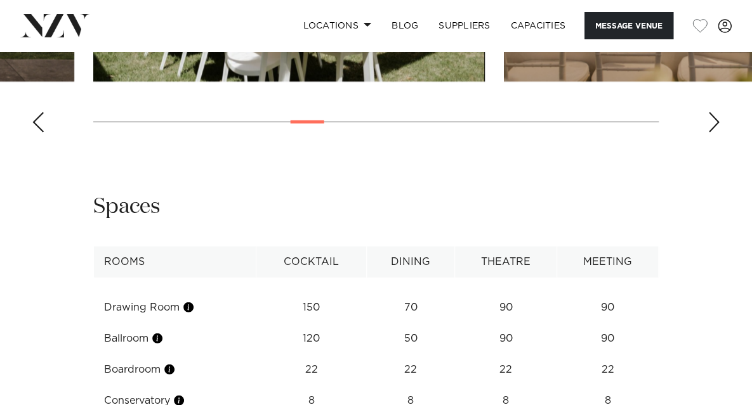
click at [712, 133] on div "Next slide" at bounding box center [714, 122] width 13 height 20
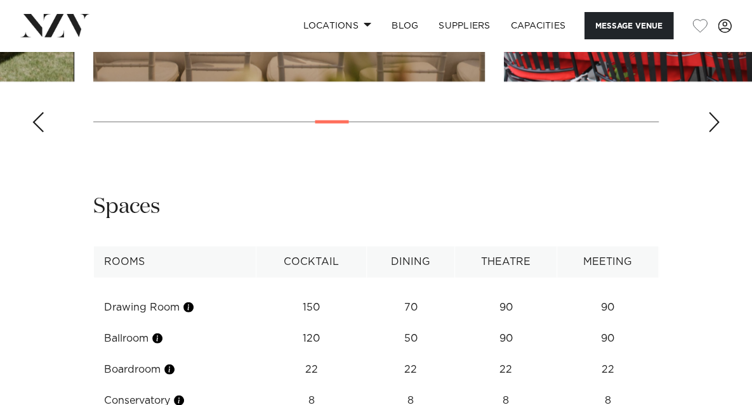
click at [712, 133] on div "Next slide" at bounding box center [714, 122] width 13 height 20
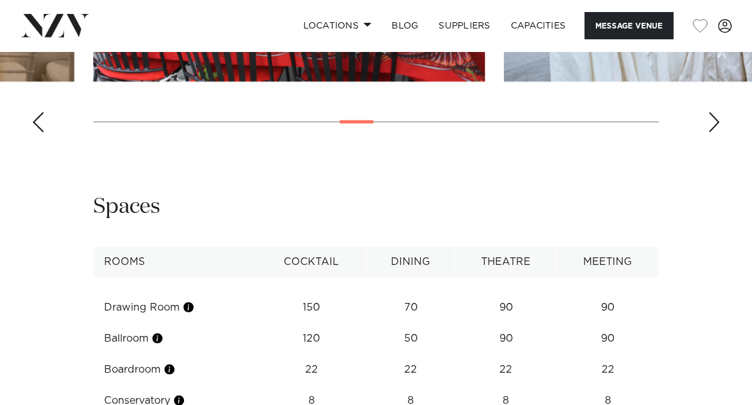
click at [712, 133] on div "Next slide" at bounding box center [714, 122] width 13 height 20
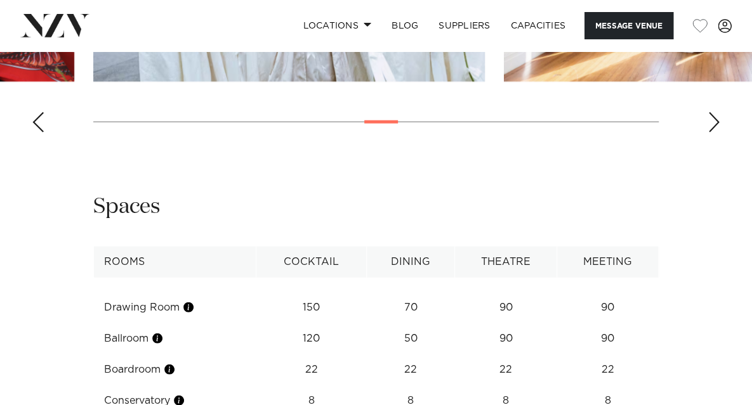
click at [712, 133] on div "Next slide" at bounding box center [714, 122] width 13 height 20
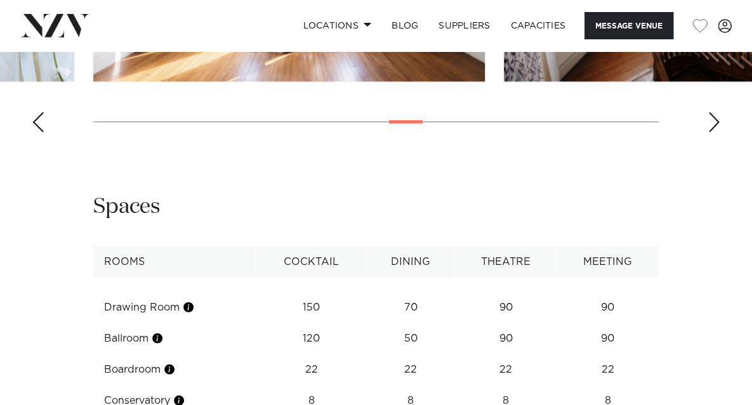
click at [712, 133] on div "Next slide" at bounding box center [714, 122] width 13 height 20
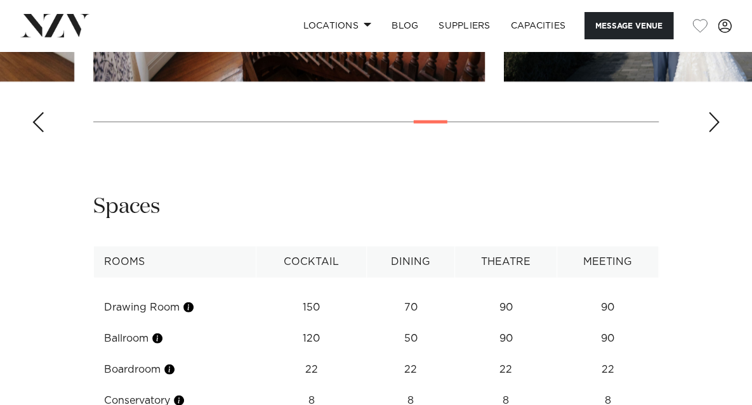
click at [712, 133] on div "Next slide" at bounding box center [714, 122] width 13 height 20
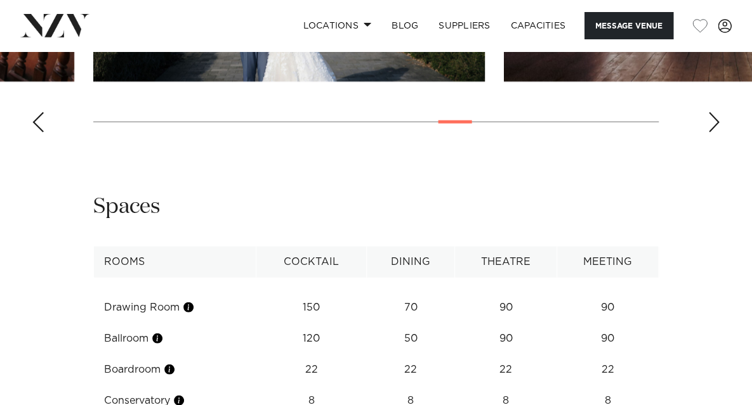
click at [712, 133] on div "Next slide" at bounding box center [714, 122] width 13 height 20
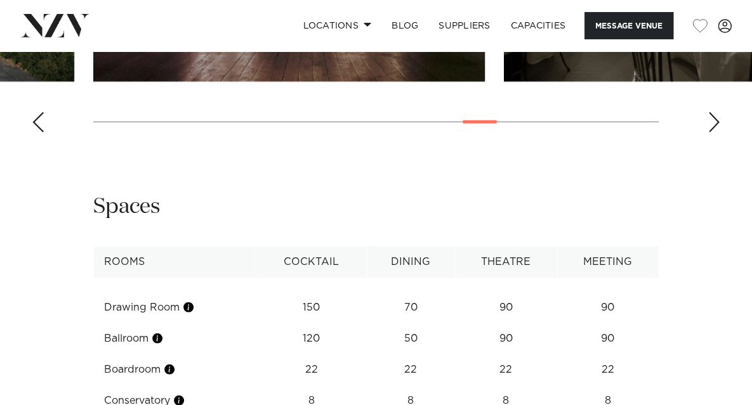
click at [712, 133] on div "Next slide" at bounding box center [714, 122] width 13 height 20
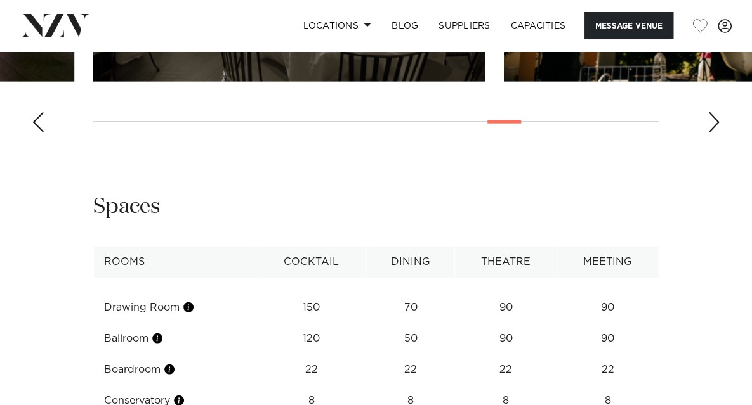
click at [712, 133] on div "Next slide" at bounding box center [714, 122] width 13 height 20
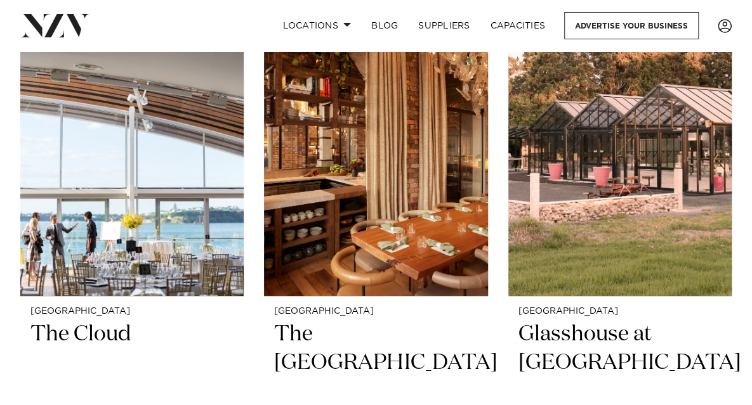
scroll to position [8964, 0]
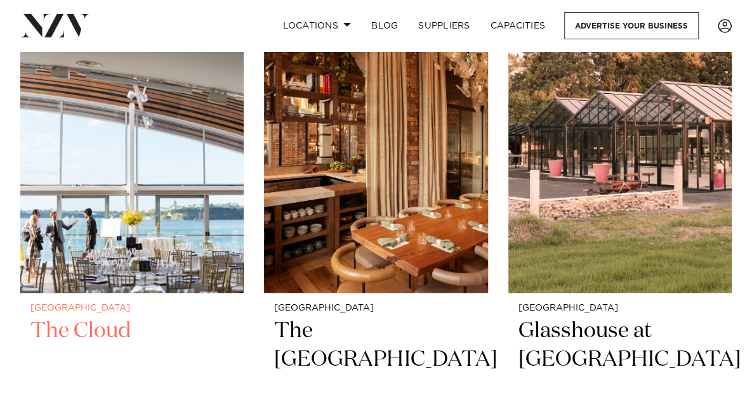
click at [21, 128] on img at bounding box center [131, 143] width 223 height 300
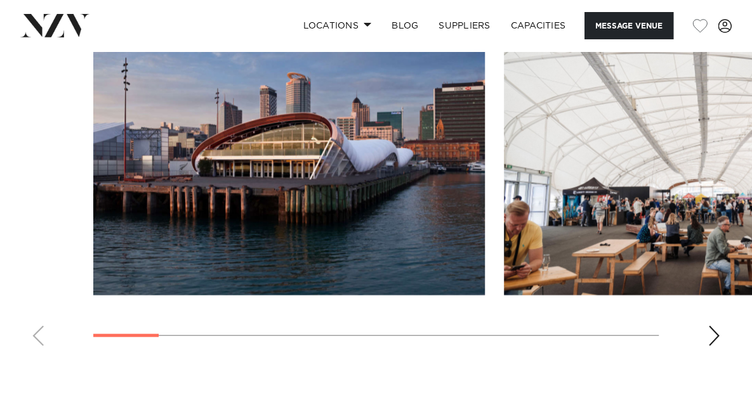
scroll to position [1201, 0]
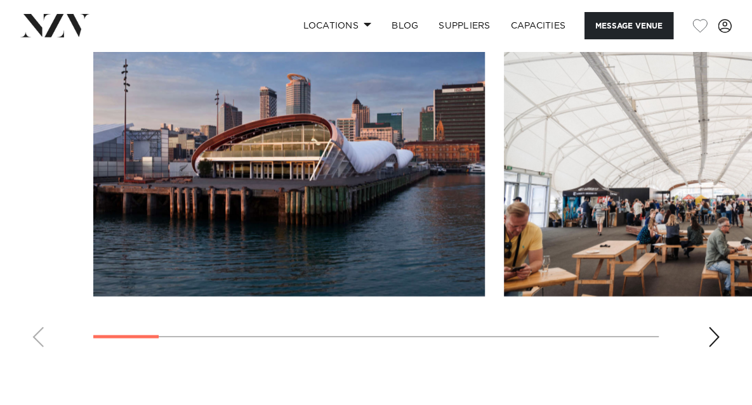
click at [714, 329] on div "Next slide" at bounding box center [714, 337] width 13 height 20
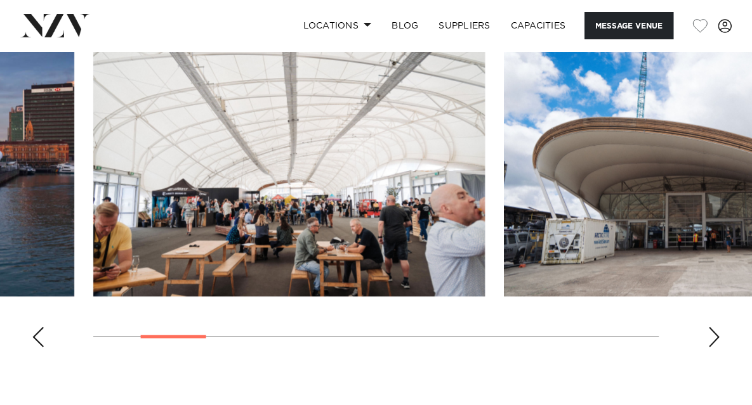
click at [714, 329] on div "Next slide" at bounding box center [714, 337] width 13 height 20
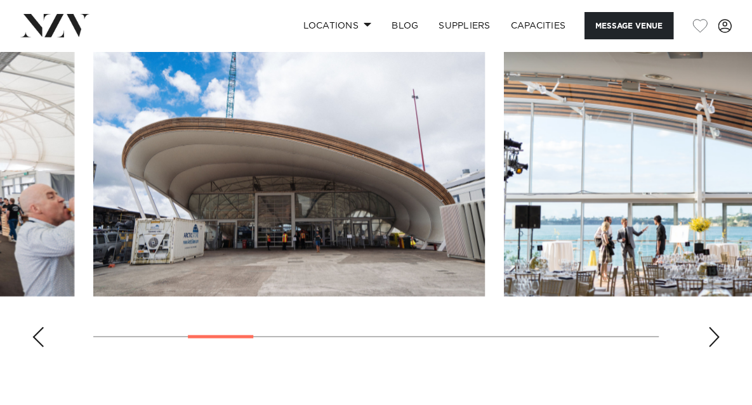
click at [714, 329] on div "Next slide" at bounding box center [714, 337] width 13 height 20
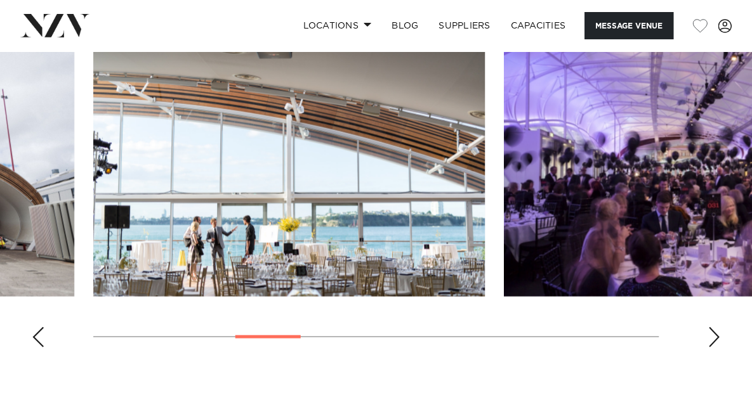
click at [714, 329] on div "Next slide" at bounding box center [714, 337] width 13 height 20
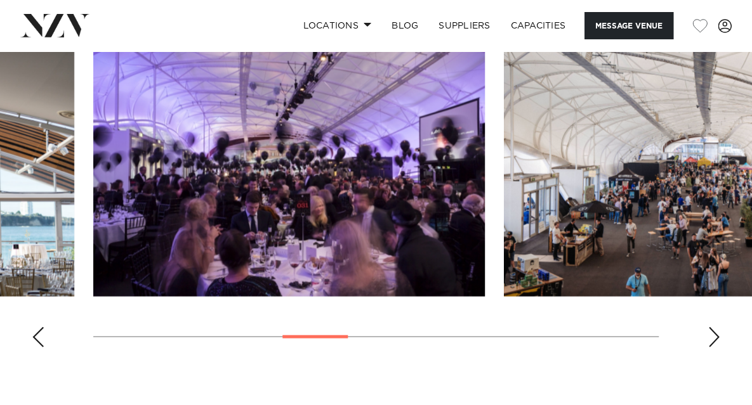
click at [714, 329] on div "Next slide" at bounding box center [714, 337] width 13 height 20
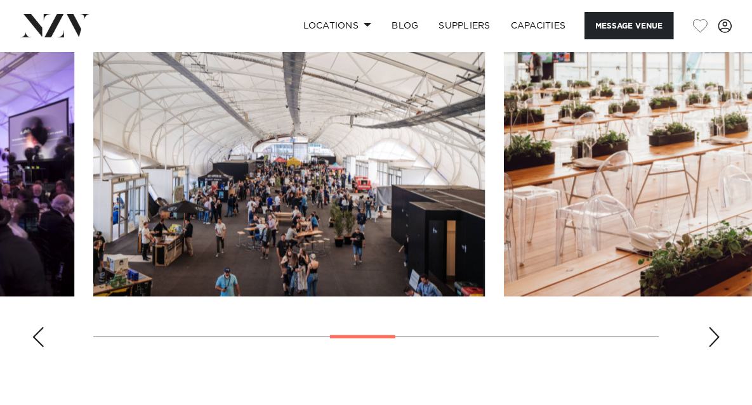
click at [714, 329] on div "Next slide" at bounding box center [714, 337] width 13 height 20
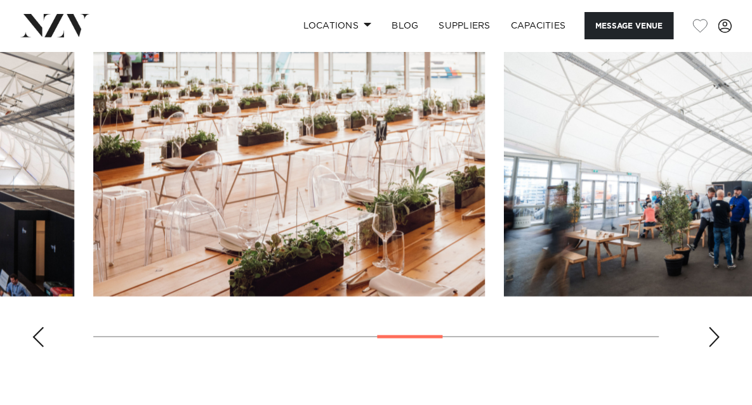
click at [714, 329] on div "Next slide" at bounding box center [714, 337] width 13 height 20
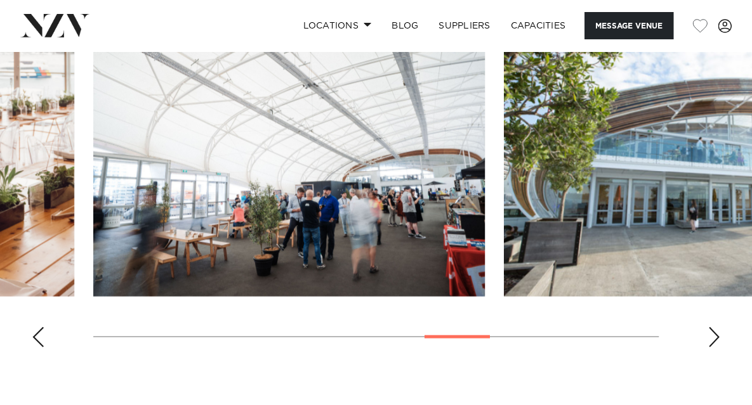
click at [714, 329] on div "Next slide" at bounding box center [714, 337] width 13 height 20
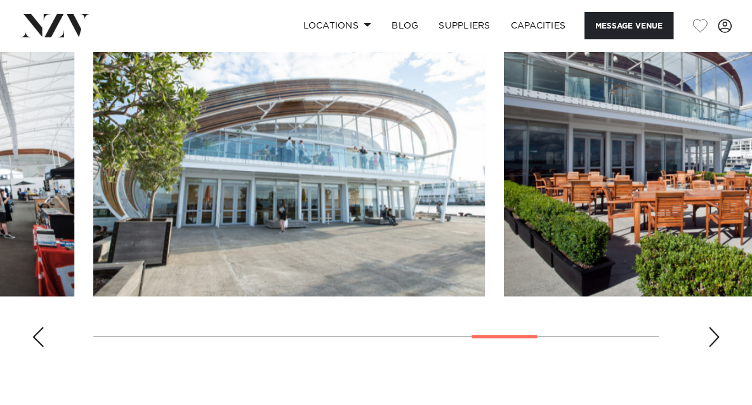
click at [714, 329] on div "Next slide" at bounding box center [714, 337] width 13 height 20
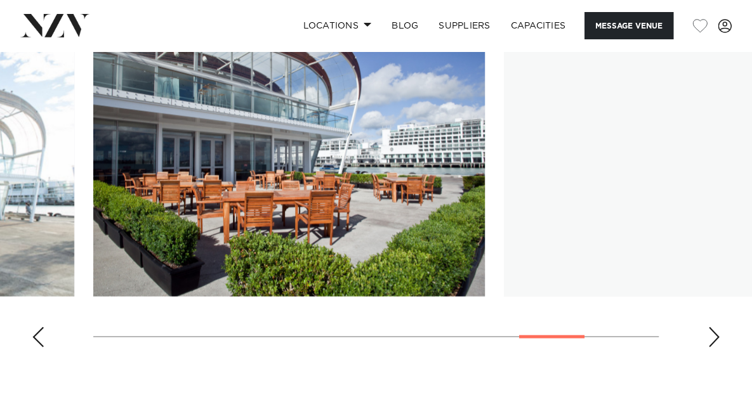
click at [714, 329] on div "Next slide" at bounding box center [714, 337] width 13 height 20
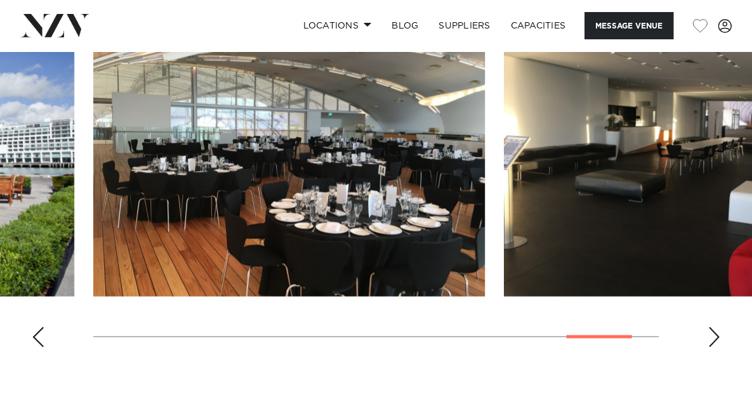
click at [714, 329] on div "Next slide" at bounding box center [714, 337] width 13 height 20
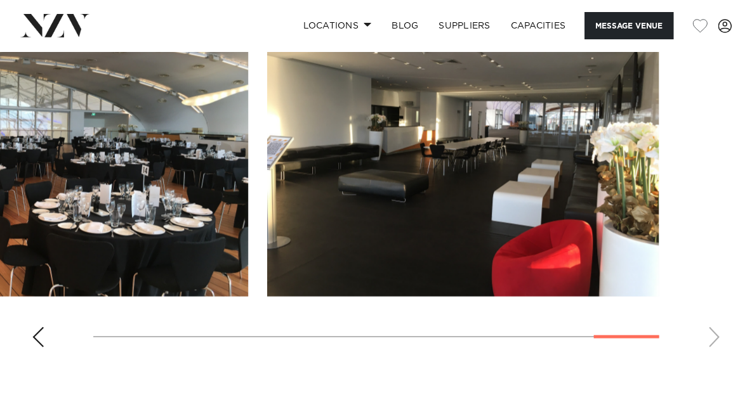
click at [714, 329] on swiper-container at bounding box center [376, 184] width 752 height 348
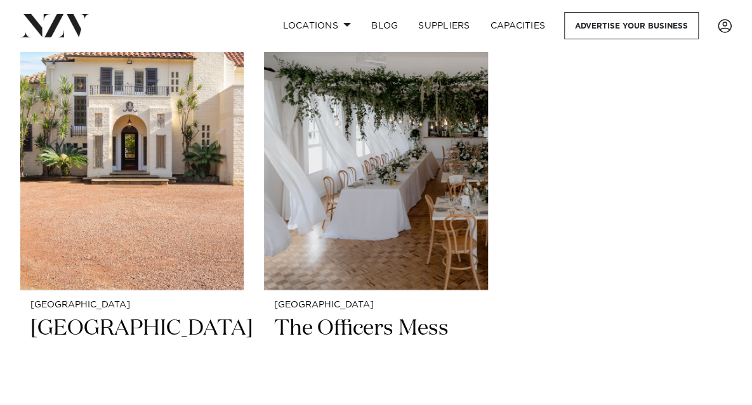
scroll to position [9543, 0]
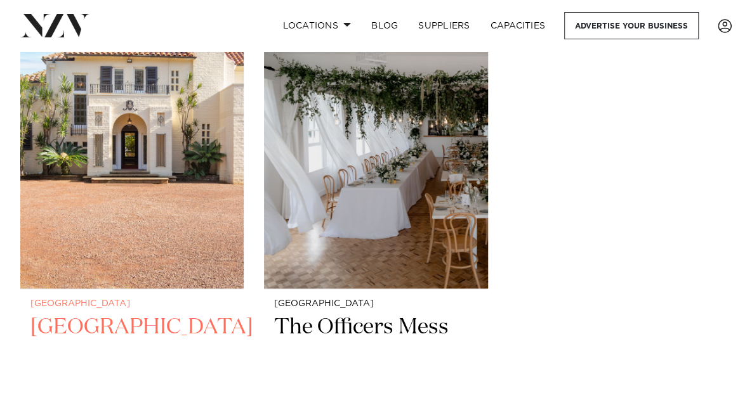
click at [112, 174] on img at bounding box center [131, 139] width 223 height 300
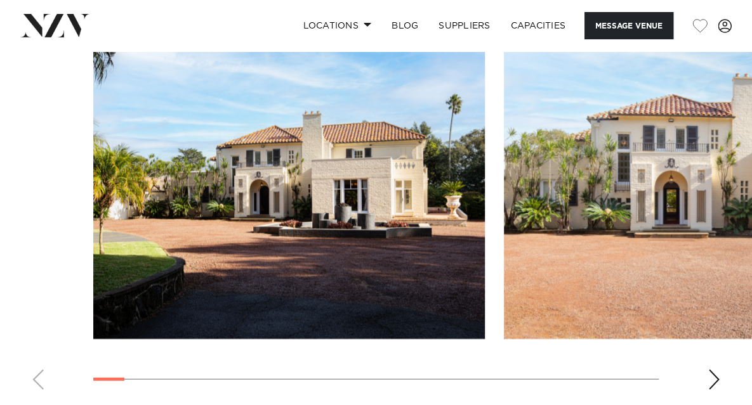
scroll to position [1266, 0]
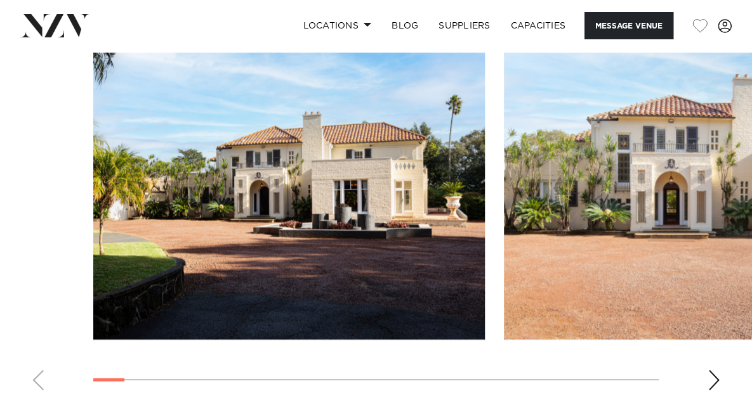
click at [708, 384] on div "Next slide" at bounding box center [714, 381] width 13 height 20
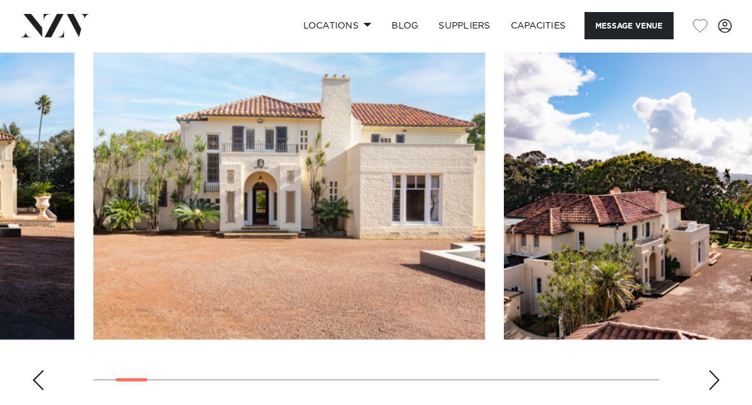
click at [708, 384] on div "Next slide" at bounding box center [714, 381] width 13 height 20
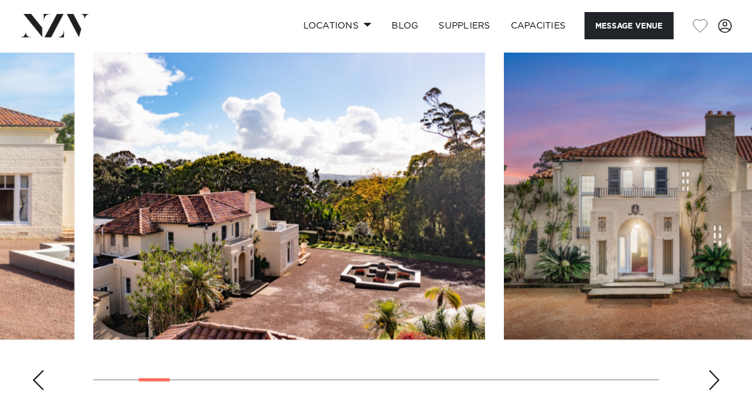
click at [708, 384] on div "Next slide" at bounding box center [714, 381] width 13 height 20
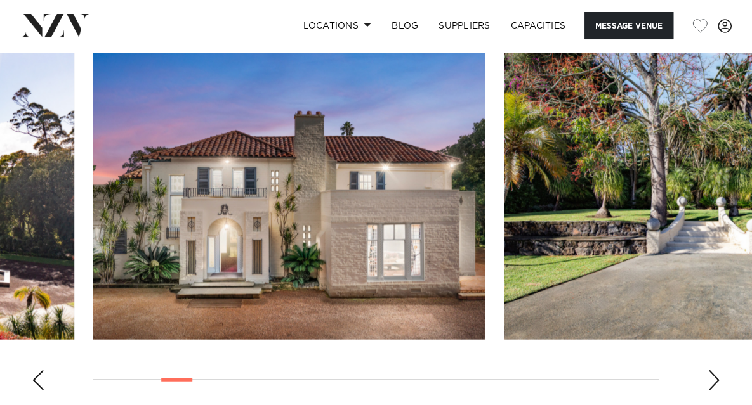
click at [708, 384] on div "Next slide" at bounding box center [714, 381] width 13 height 20
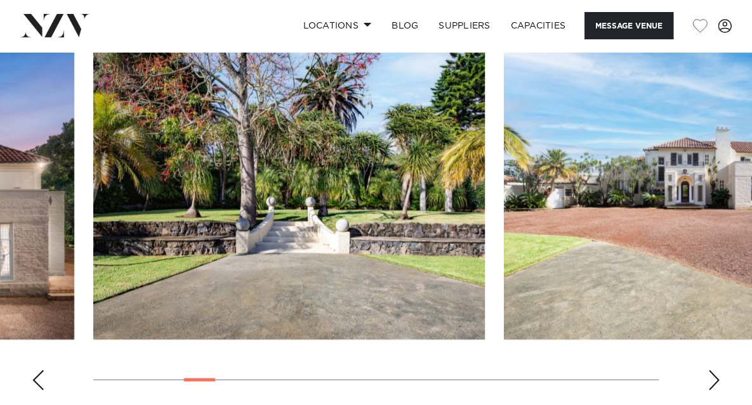
click at [708, 384] on div "Next slide" at bounding box center [714, 381] width 13 height 20
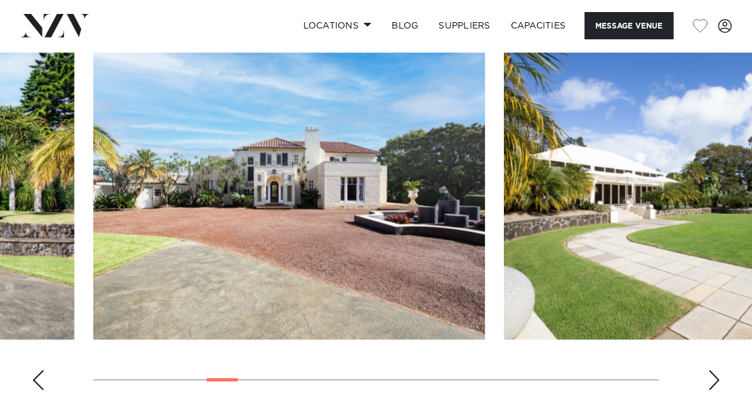
click at [708, 384] on div "Next slide" at bounding box center [714, 381] width 13 height 20
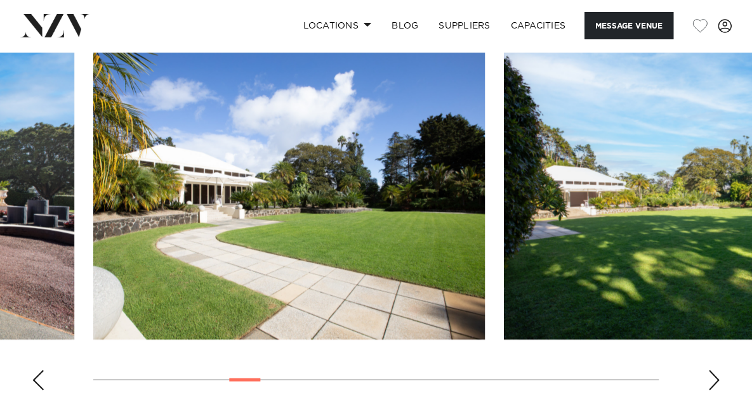
click at [708, 384] on div "Next slide" at bounding box center [714, 381] width 13 height 20
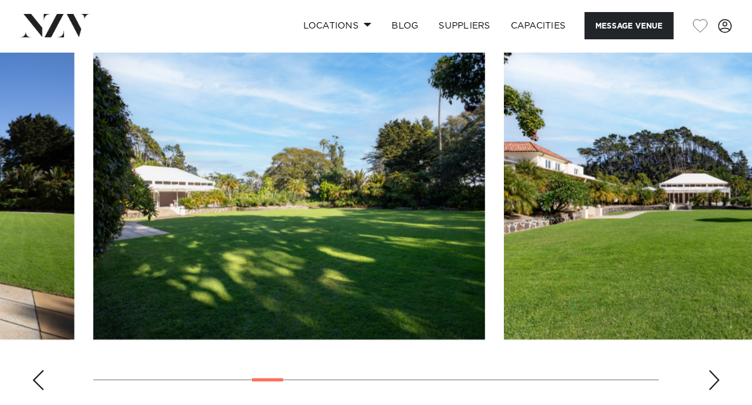
click at [708, 384] on div "Next slide" at bounding box center [714, 381] width 13 height 20
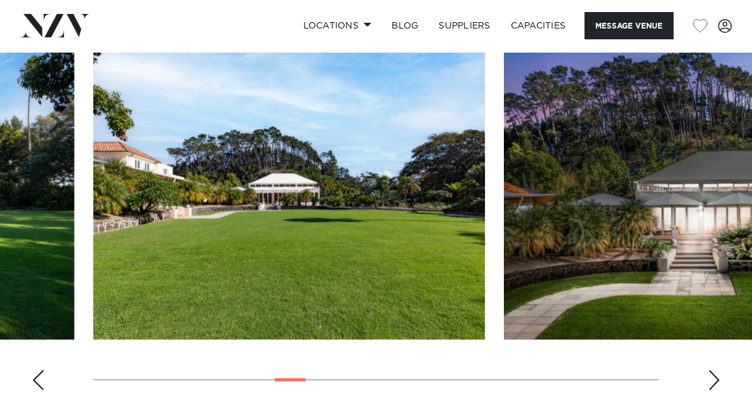
click at [708, 384] on div "Next slide" at bounding box center [714, 381] width 13 height 20
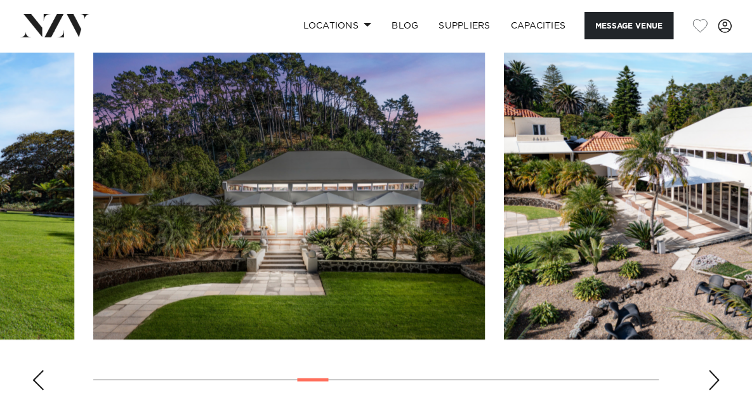
click at [708, 384] on div "Next slide" at bounding box center [714, 381] width 13 height 20
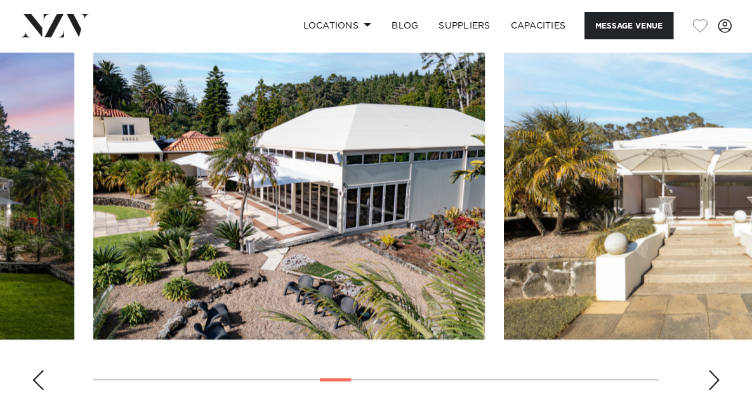
click at [708, 384] on div "Next slide" at bounding box center [714, 381] width 13 height 20
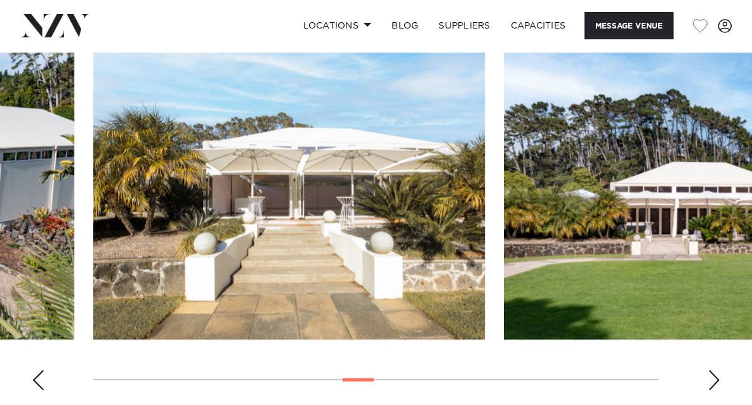
click at [708, 384] on div "Next slide" at bounding box center [714, 381] width 13 height 20
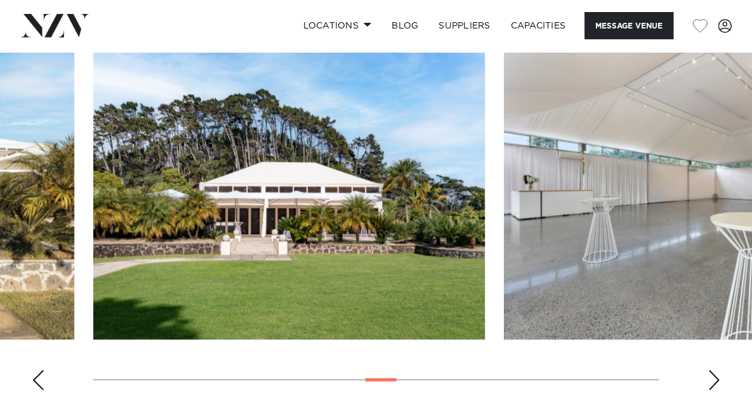
click at [708, 384] on div "Next slide" at bounding box center [714, 381] width 13 height 20
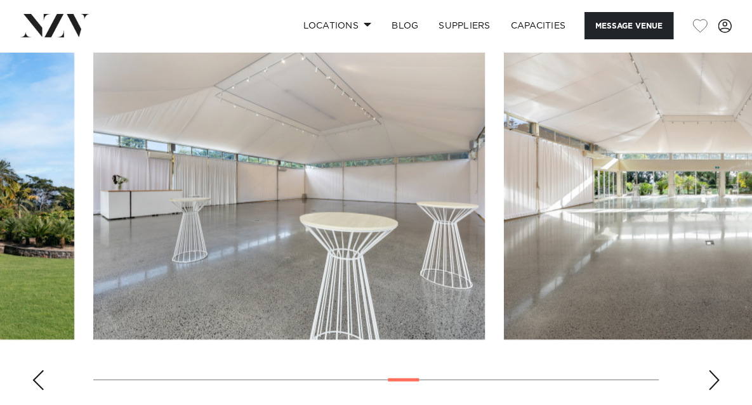
click at [715, 381] on div "Next slide" at bounding box center [714, 381] width 13 height 20
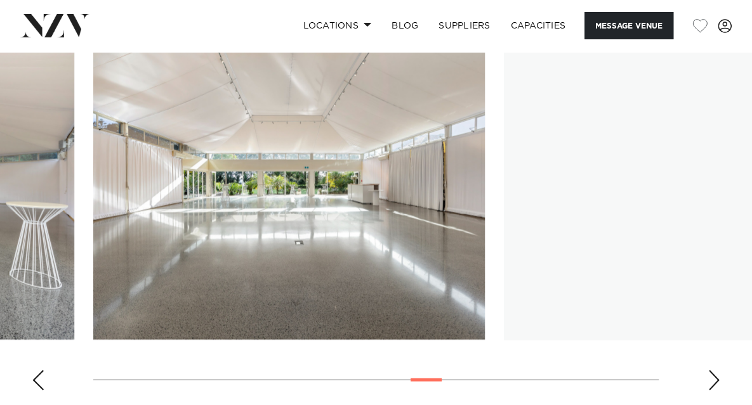
click at [715, 381] on div "Next slide" at bounding box center [714, 381] width 13 height 20
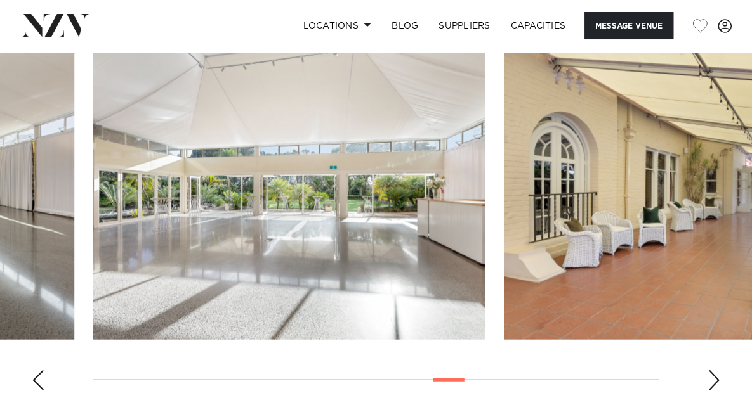
click at [715, 381] on div "Next slide" at bounding box center [714, 381] width 13 height 20
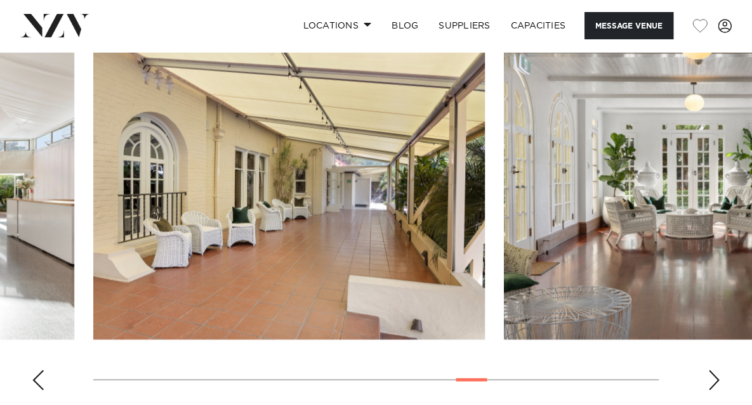
click at [715, 381] on div "Next slide" at bounding box center [714, 381] width 13 height 20
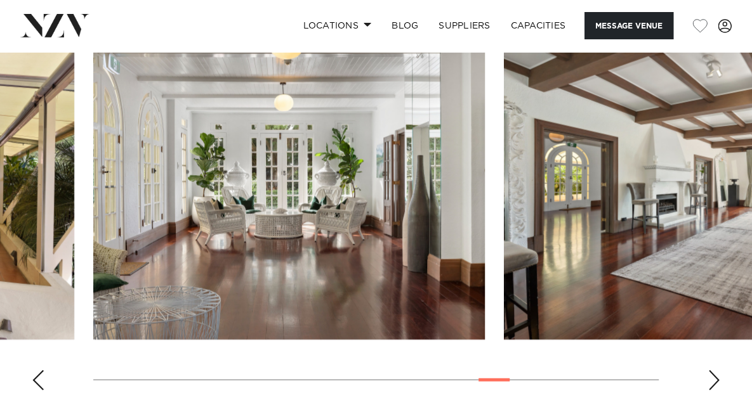
click at [715, 381] on div "Next slide" at bounding box center [714, 381] width 13 height 20
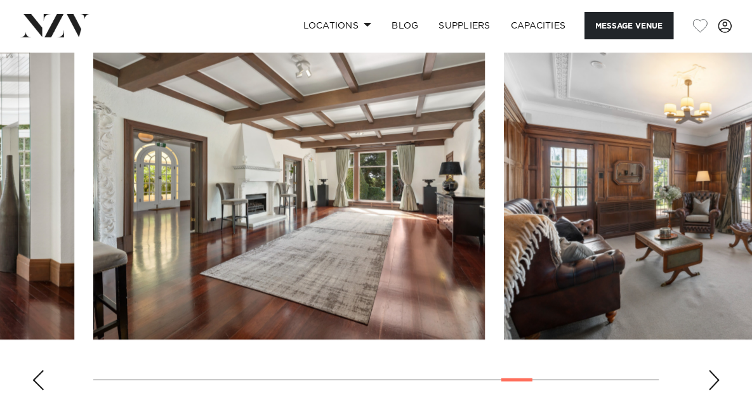
click at [715, 381] on div "Next slide" at bounding box center [714, 381] width 13 height 20
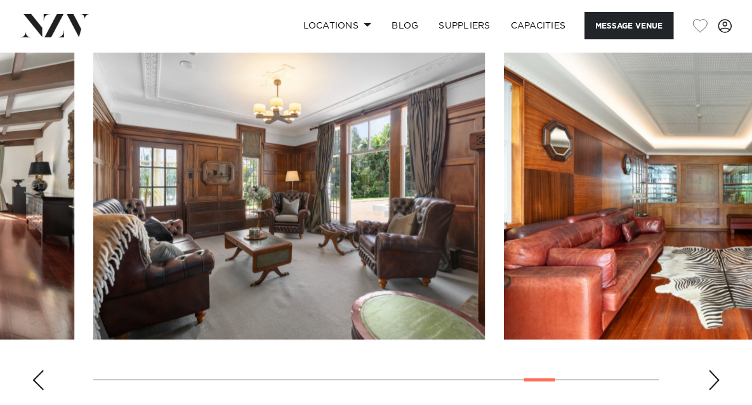
click at [715, 381] on div "Next slide" at bounding box center [714, 381] width 13 height 20
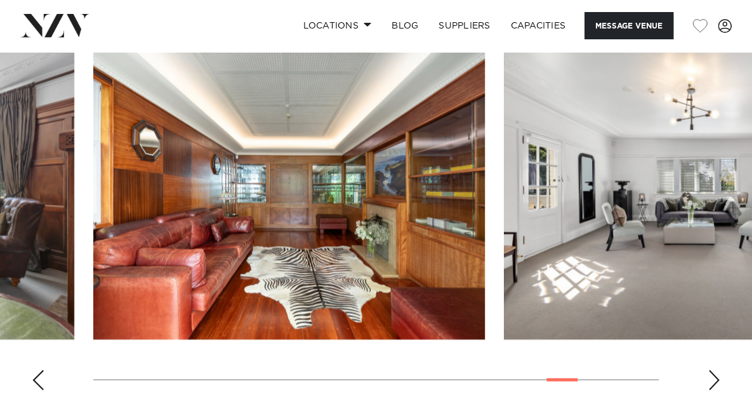
click at [715, 381] on div "Next slide" at bounding box center [714, 381] width 13 height 20
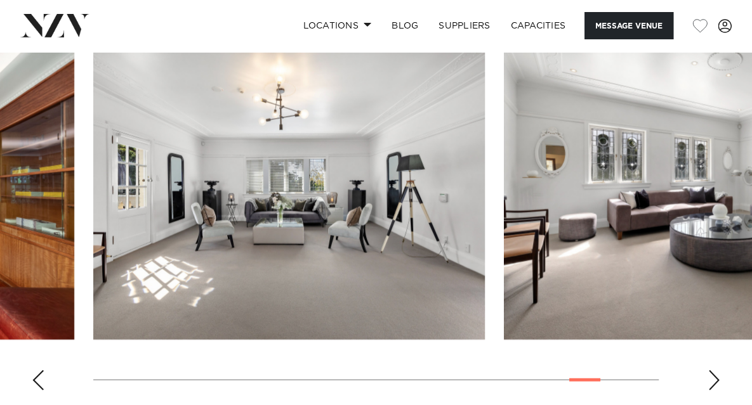
click at [715, 381] on div "Next slide" at bounding box center [714, 381] width 13 height 20
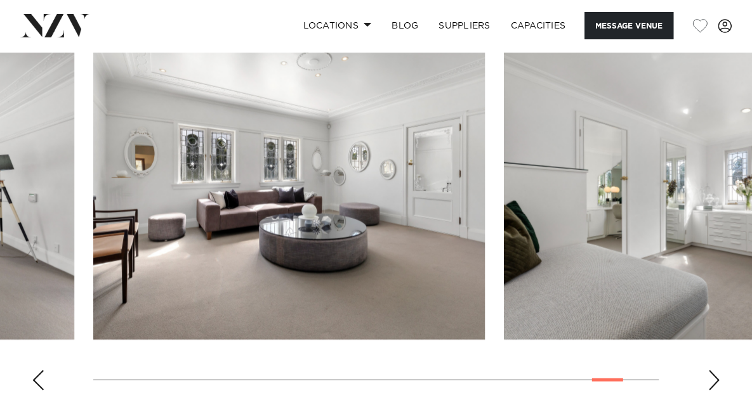
click at [715, 381] on div "Next slide" at bounding box center [714, 381] width 13 height 20
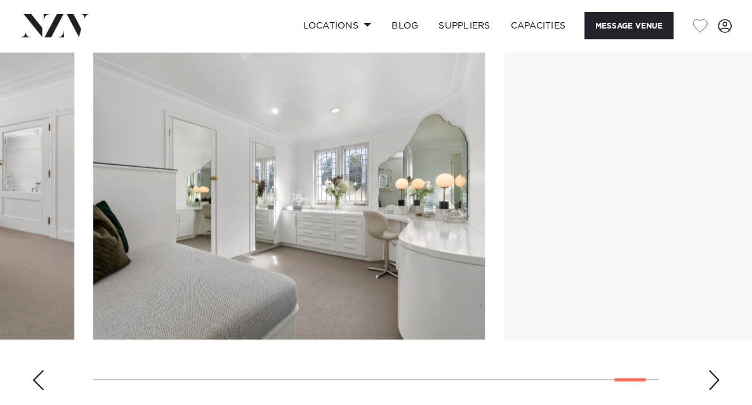
click at [715, 381] on div "Next slide" at bounding box center [714, 381] width 13 height 20
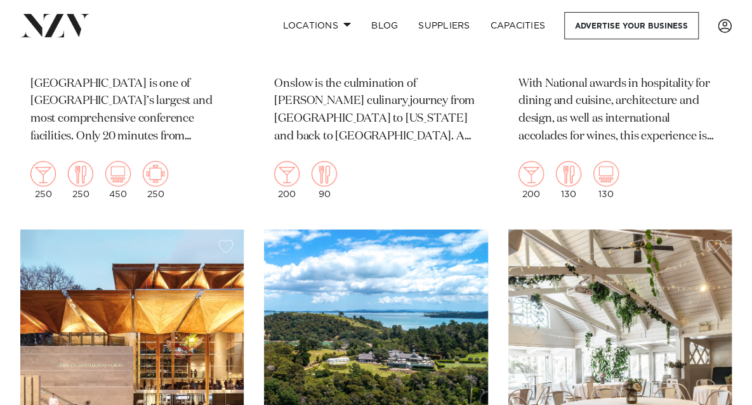
scroll to position [11600, 0]
click at [327, 17] on link "Locations" at bounding box center [316, 25] width 89 height 27
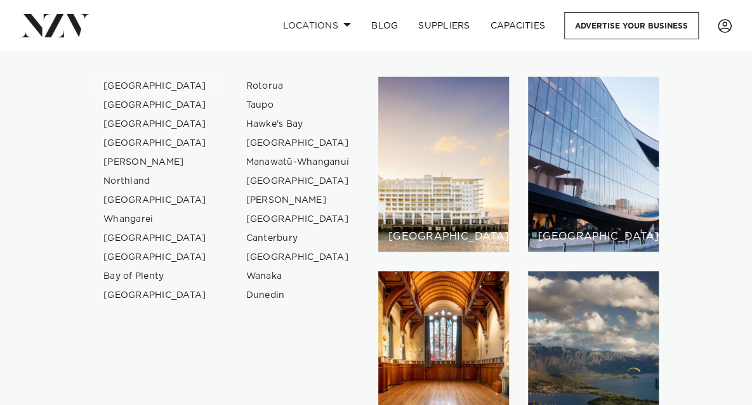
click at [142, 86] on link "[GEOGRAPHIC_DATA]" at bounding box center [155, 86] width 124 height 19
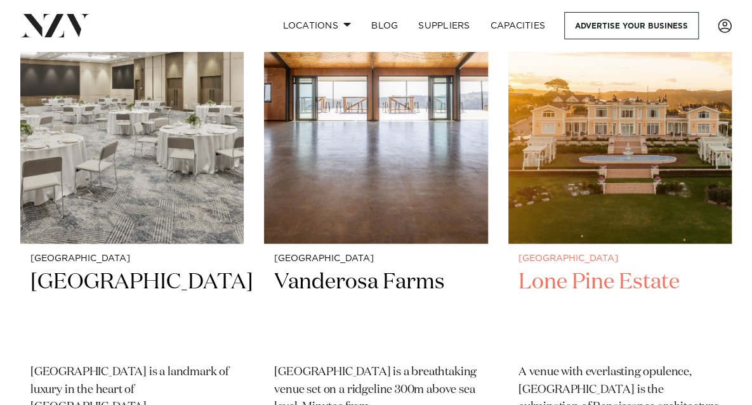
scroll to position [1222, 0]
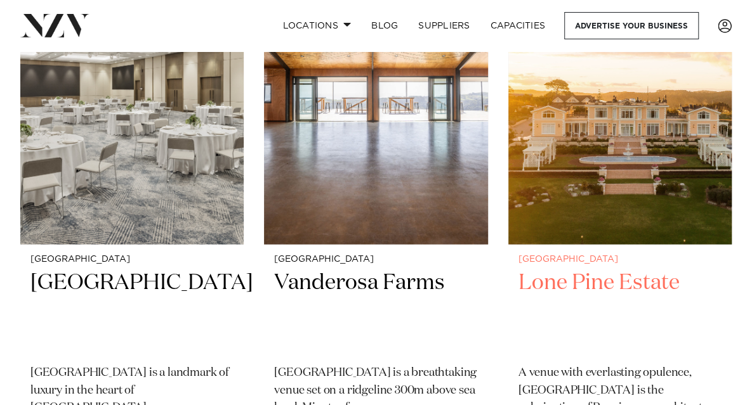
click at [629, 270] on h2 "Lone Pine Estate" at bounding box center [619, 312] width 203 height 85
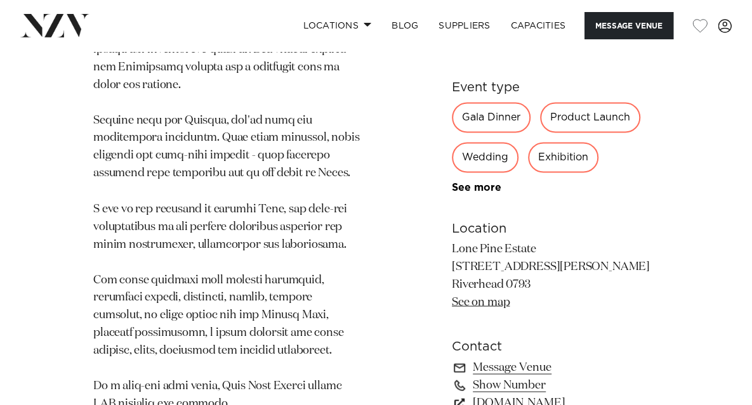
scroll to position [928, 0]
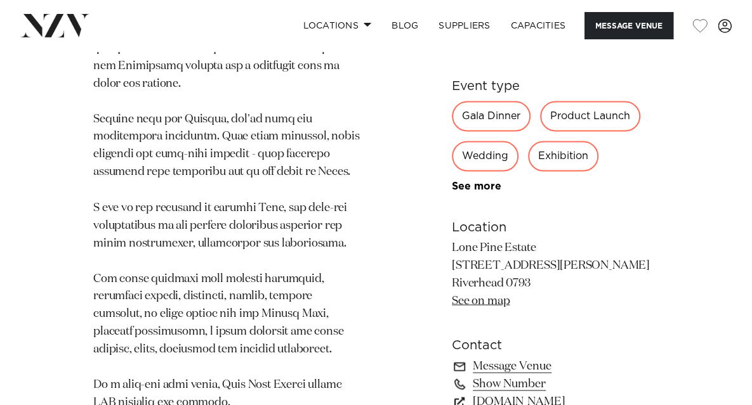
click at [500, 296] on link "See on map" at bounding box center [481, 301] width 58 height 11
